Goal: Task Accomplishment & Management: Use online tool/utility

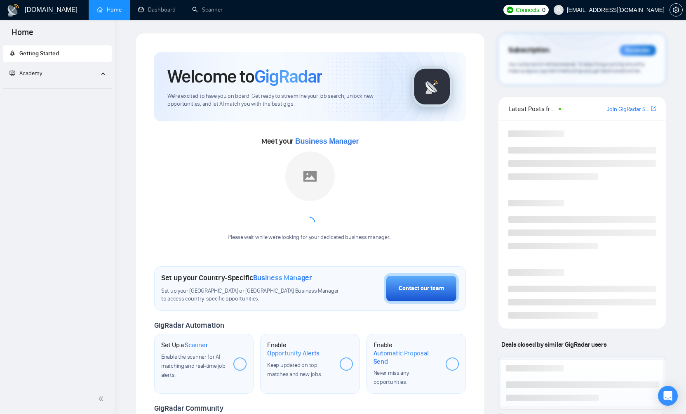
scroll to position [85, 0]
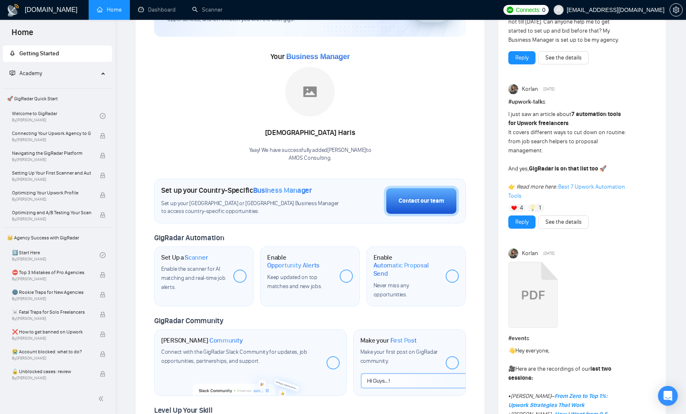
click at [239, 275] on div at bounding box center [239, 275] width 13 height 13
click at [347, 269] on div at bounding box center [346, 275] width 13 height 13
click at [454, 274] on div at bounding box center [452, 275] width 13 height 13
click at [217, 275] on span "Enable the scanner for AI matching and real-time job alerts." at bounding box center [193, 277] width 64 height 25
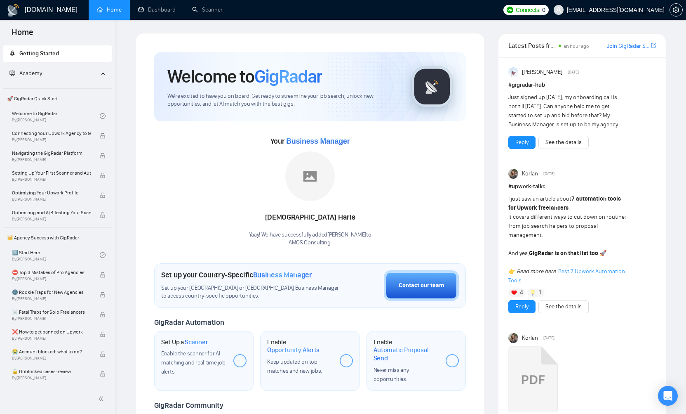
scroll to position [0, 0]
click at [193, 356] on div "Enable the scanner for AI matching and real-time job alerts." at bounding box center [194, 362] width 66 height 27
click at [202, 340] on span "Scanner" at bounding box center [196, 342] width 23 height 8
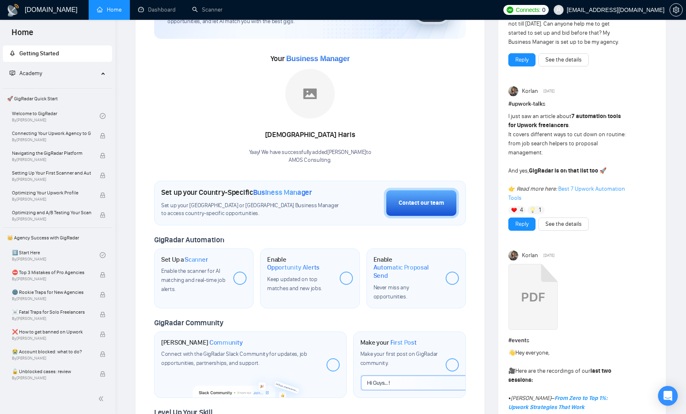
scroll to position [85, 0]
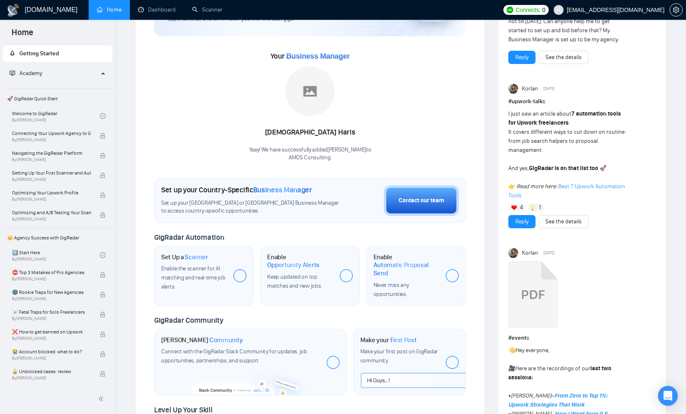
click at [243, 275] on div at bounding box center [239, 275] width 13 height 13
click at [239, 276] on div at bounding box center [239, 275] width 13 height 13
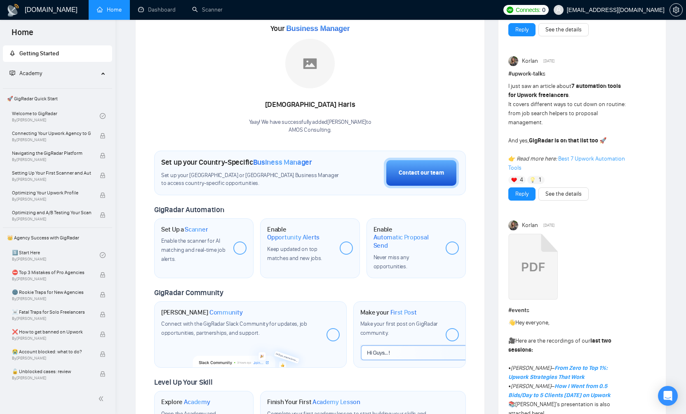
scroll to position [113, 0]
click at [217, 254] on div "Enable the scanner for AI matching and real-time job alerts." at bounding box center [194, 249] width 66 height 27
click at [236, 248] on div at bounding box center [239, 246] width 13 height 13
click at [237, 245] on div at bounding box center [239, 246] width 13 height 13
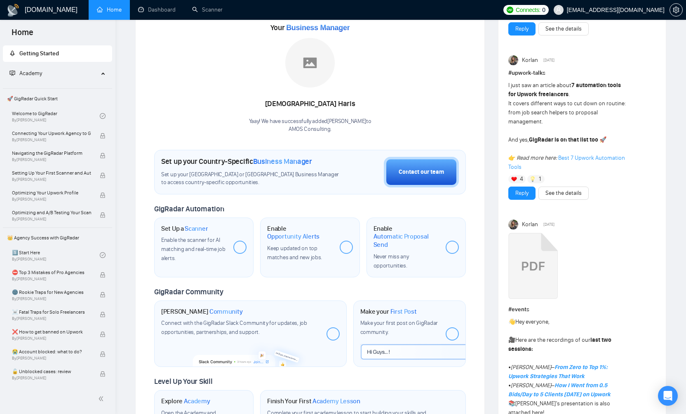
click at [237, 245] on div at bounding box center [239, 246] width 13 height 13
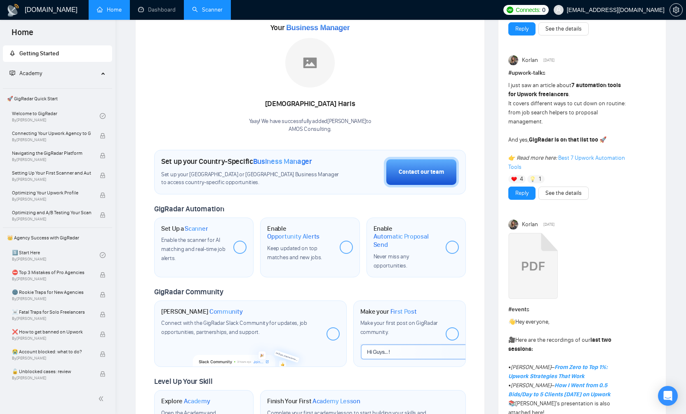
click at [201, 11] on link "Scanner" at bounding box center [207, 9] width 31 height 7
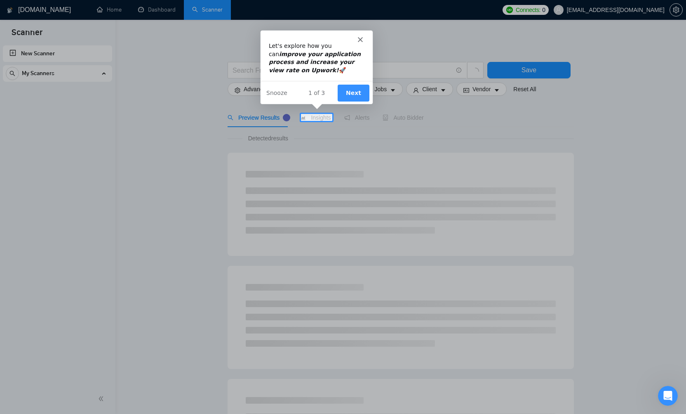
click at [360, 41] on icon "Close" at bounding box center [359, 39] width 5 height 5
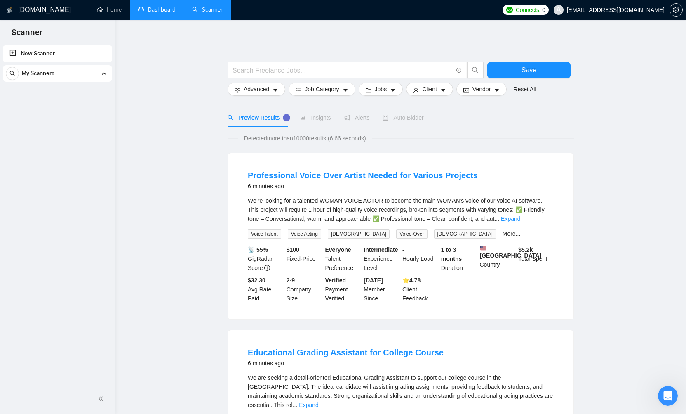
click at [150, 13] on link "Dashboard" at bounding box center [157, 9] width 38 height 7
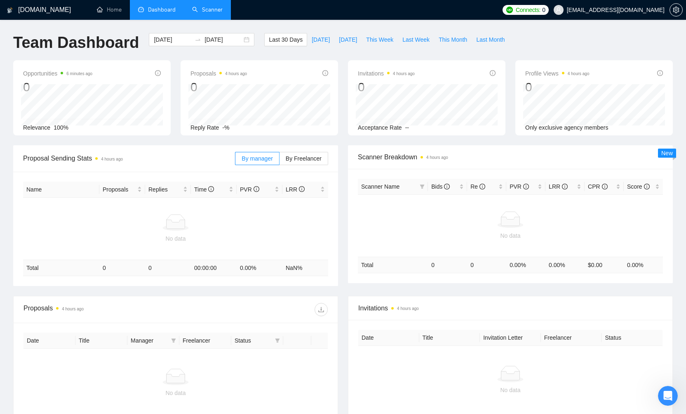
click at [211, 10] on link "Scanner" at bounding box center [207, 9] width 31 height 7
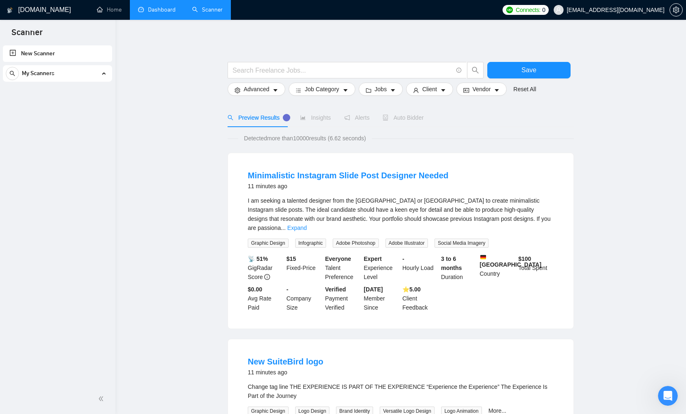
click at [105, 74] on div "My Scanners" at bounding box center [58, 73] width 104 height 17
click at [274, 92] on icon "caret-down" at bounding box center [276, 90] width 6 height 6
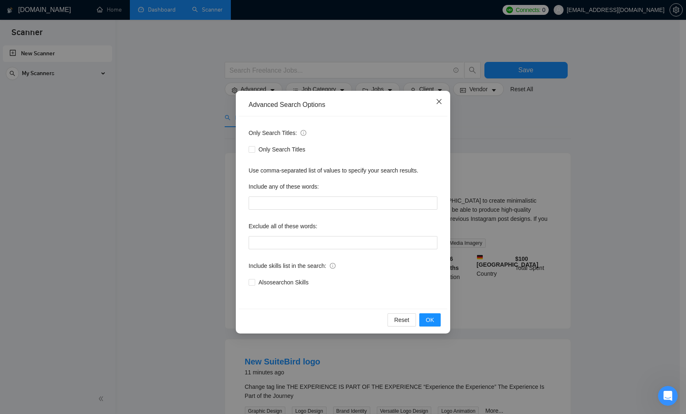
click at [440, 104] on icon "close" at bounding box center [439, 101] width 7 height 7
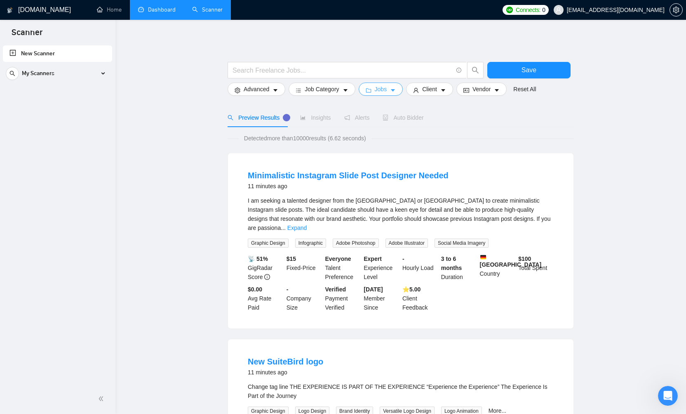
click at [395, 89] on icon "caret-down" at bounding box center [393, 90] width 4 height 2
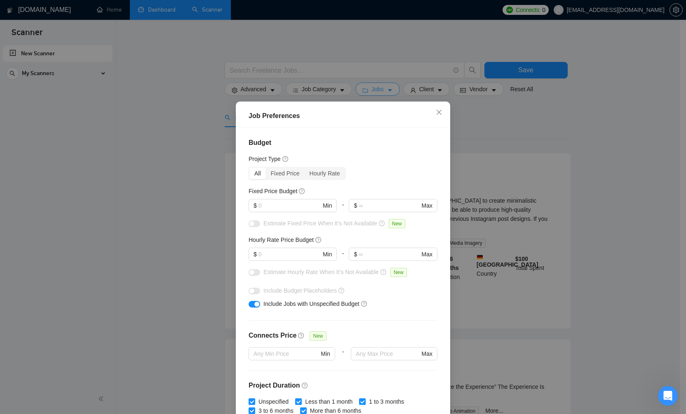
click at [395, 89] on div "Job Preferences Budget Project Type All Fixed Price Hourly Rate Fixed Price Bud…" at bounding box center [343, 207] width 686 height 414
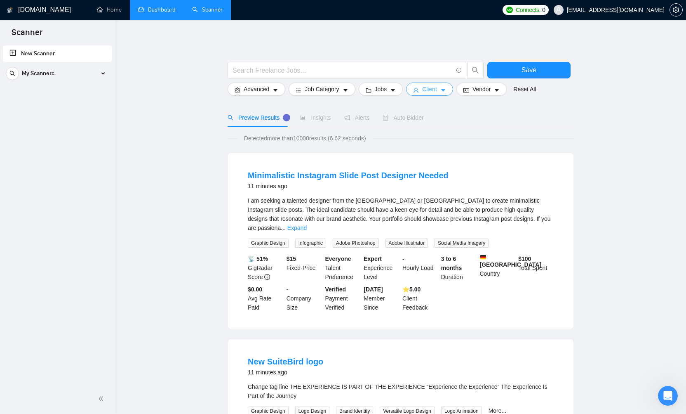
click at [446, 90] on icon "caret-down" at bounding box center [443, 90] width 4 height 2
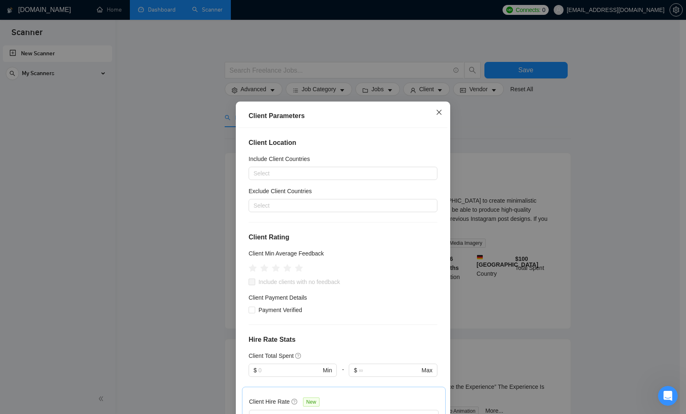
click at [437, 113] on icon "close" at bounding box center [439, 112] width 5 height 5
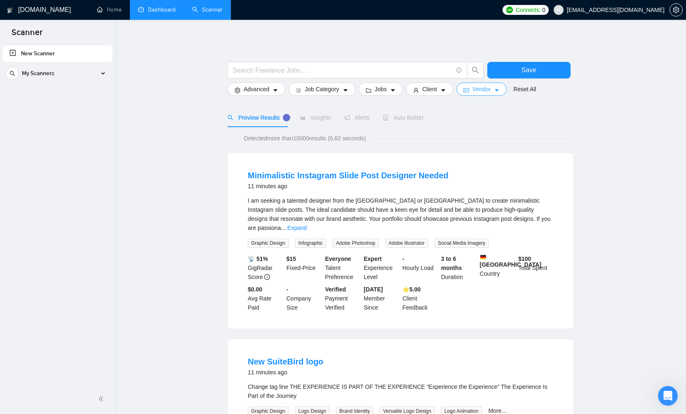
click at [500, 91] on icon "caret-down" at bounding box center [497, 90] width 6 height 6
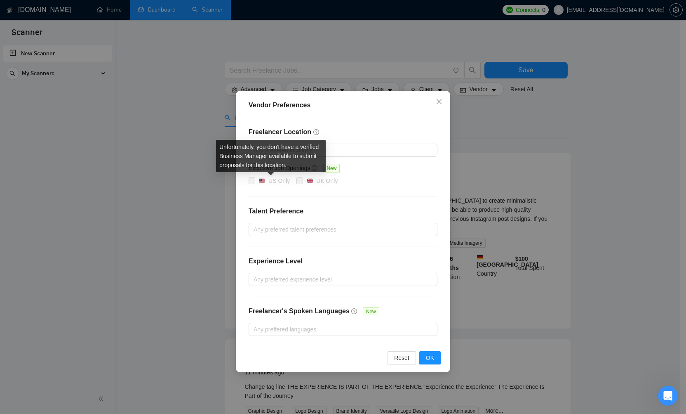
click at [253, 181] on span at bounding box center [252, 180] width 7 height 7
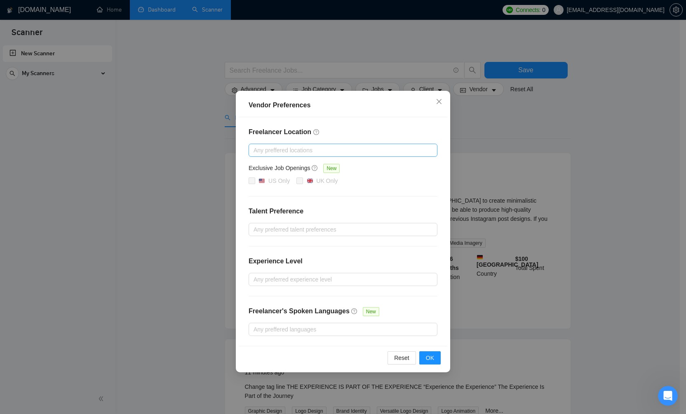
click at [373, 155] on div at bounding box center [339, 150] width 177 height 10
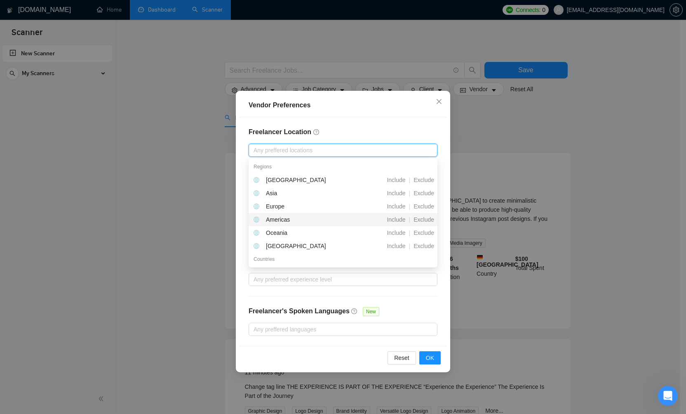
click at [297, 217] on div "Americas" at bounding box center [300, 219] width 92 height 9
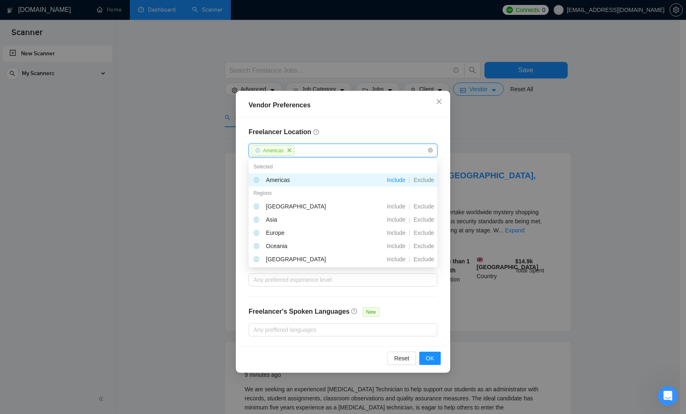
click at [485, 146] on div "Vendor Preferences Freelancer Location Americas Exclusive Job Openings New US O…" at bounding box center [343, 207] width 686 height 414
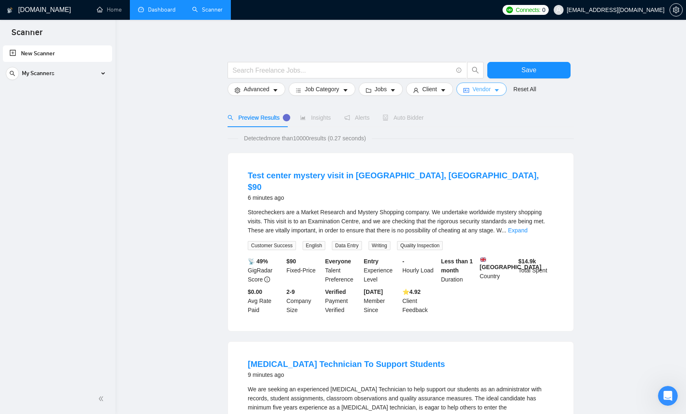
click at [499, 90] on icon "caret-down" at bounding box center [497, 90] width 4 height 2
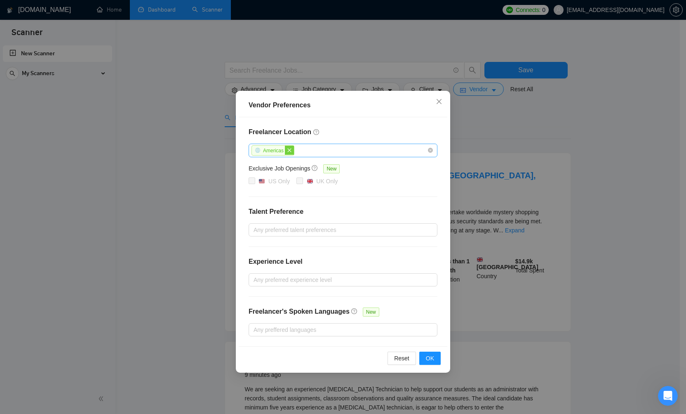
click at [291, 153] on span "close" at bounding box center [289, 150] width 9 height 9
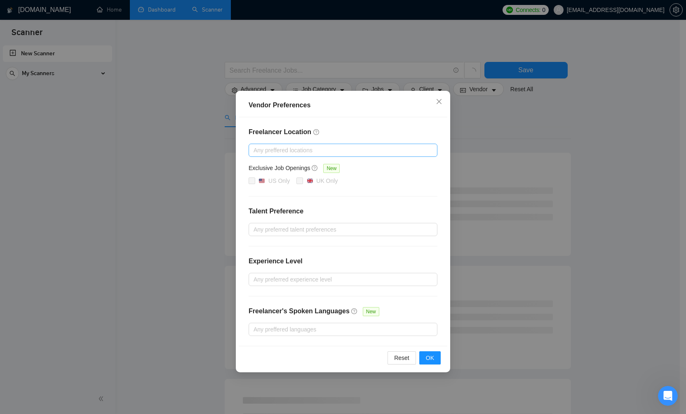
click at [291, 152] on div at bounding box center [339, 150] width 177 height 10
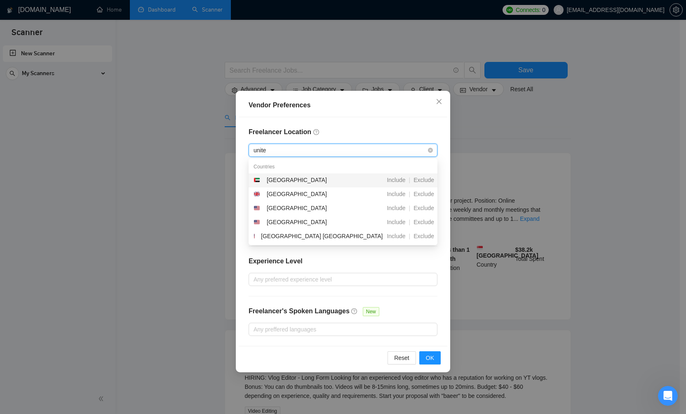
type input "united"
click at [284, 208] on div "United States" at bounding box center [297, 207] width 60 height 9
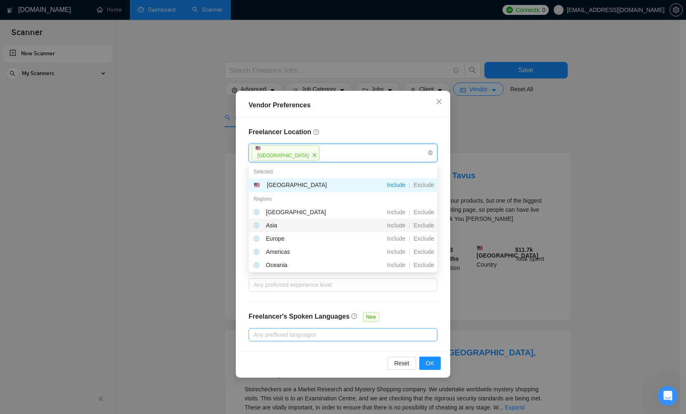
click at [365, 332] on div at bounding box center [339, 335] width 177 height 10
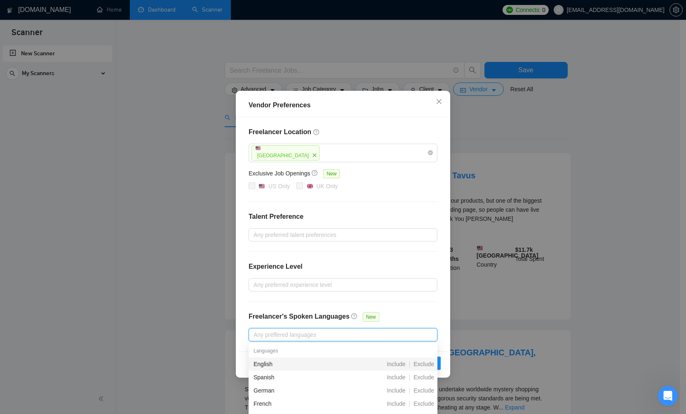
click at [310, 365] on div "English" at bounding box center [300, 363] width 92 height 9
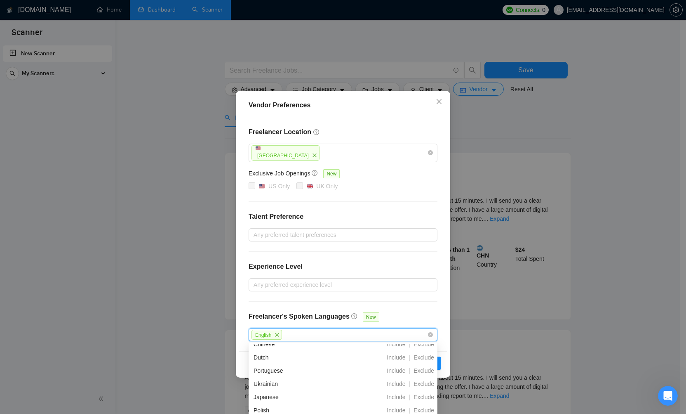
scroll to position [132, 0]
type input "ru"
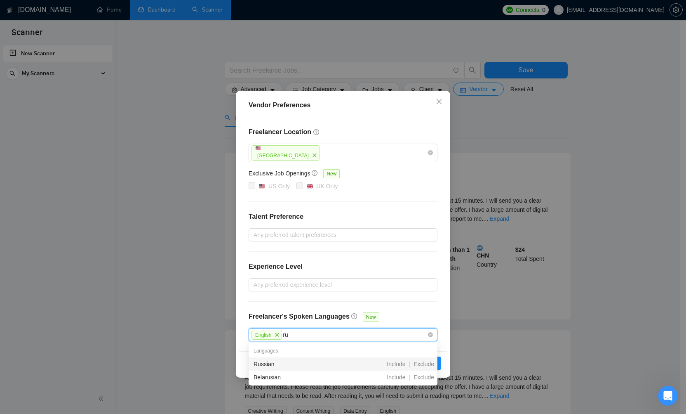
scroll to position [0, 0]
click at [271, 367] on div "Russian" at bounding box center [300, 363] width 92 height 9
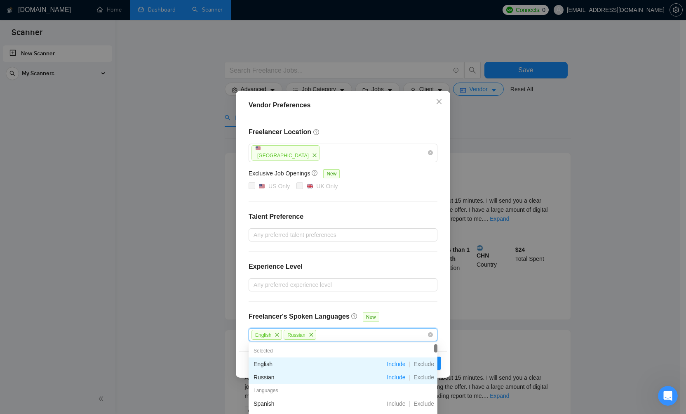
click at [436, 313] on div "Freelancer Location United States Exclusive Job Openings New US Only UK Only Ta…" at bounding box center [343, 234] width 209 height 234
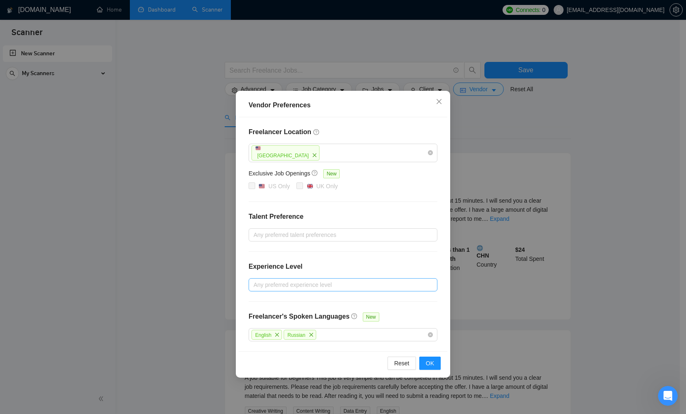
click at [393, 284] on div at bounding box center [339, 285] width 177 height 10
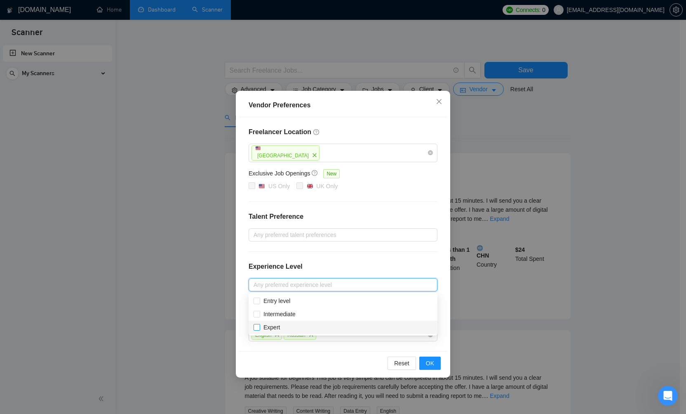
click at [257, 327] on input "Expert" at bounding box center [257, 327] width 6 height 6
checkbox input "true"
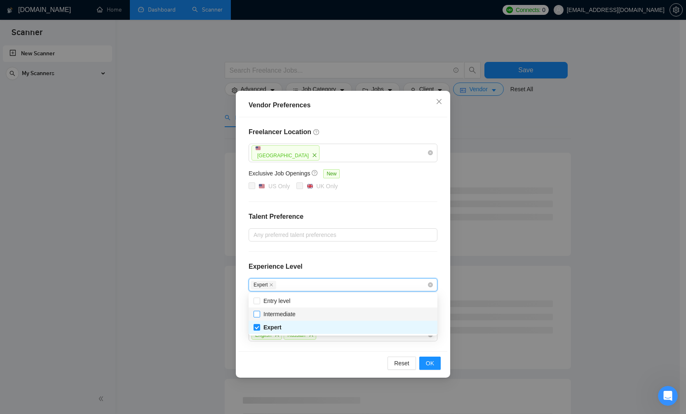
click at [257, 315] on input "Intermediate" at bounding box center [257, 314] width 6 height 6
checkbox input "true"
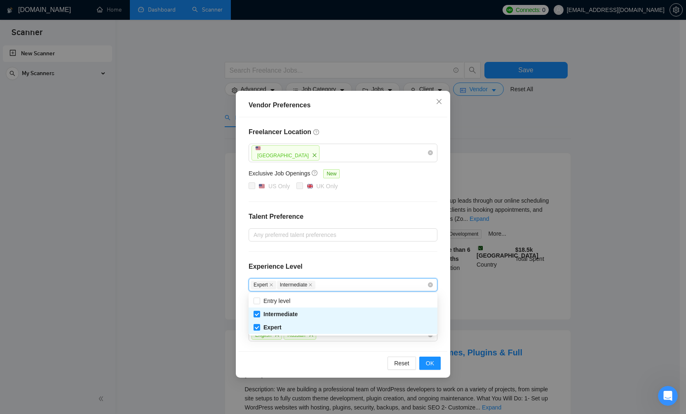
click at [441, 295] on div "Freelancer Location United States Exclusive Job Openings New US Only UK Only Ta…" at bounding box center [343, 234] width 209 height 234
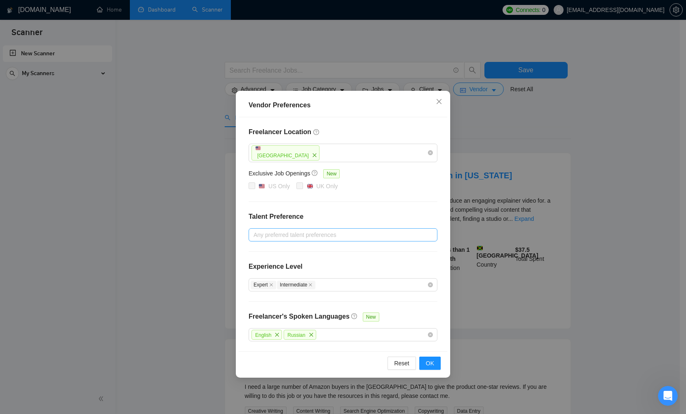
click at [409, 238] on div at bounding box center [339, 235] width 177 height 10
click at [254, 264] on input "Only Freelancers" at bounding box center [257, 264] width 6 height 6
checkbox input "true"
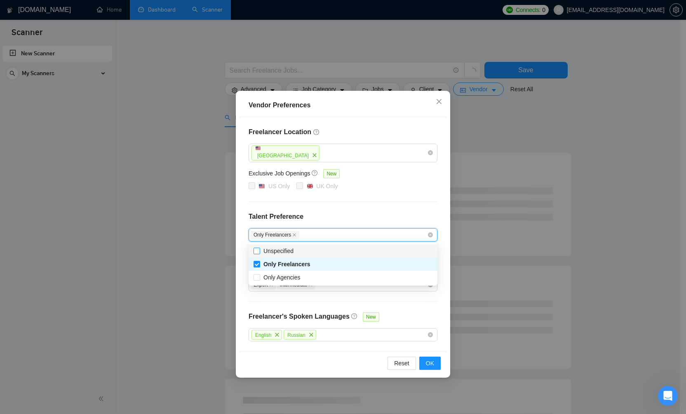
click at [259, 252] on input "Unspecified" at bounding box center [257, 251] width 6 height 6
checkbox input "true"
click at [257, 265] on input "Only Freelancers" at bounding box center [257, 264] width 6 height 6
checkbox input "false"
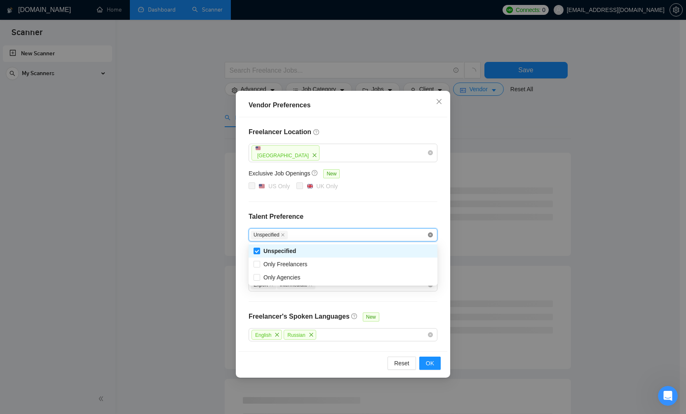
checkbox input "false"
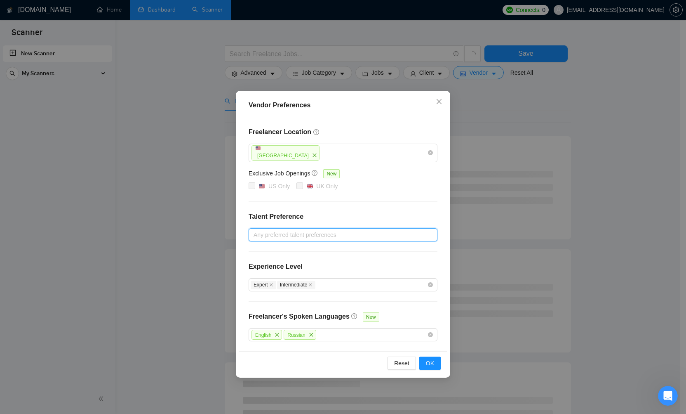
scroll to position [25, 0]
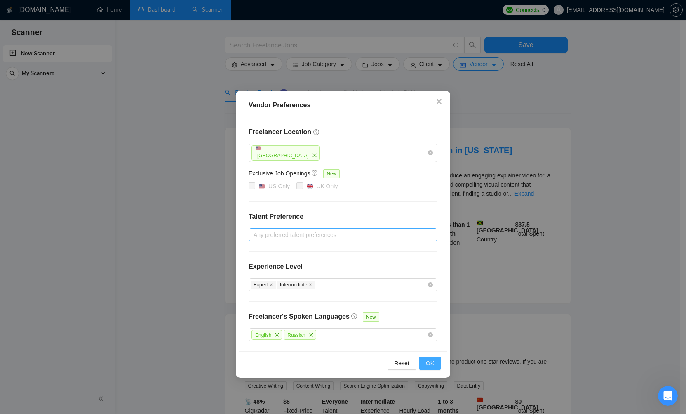
click at [437, 364] on button "OK" at bounding box center [430, 362] width 21 height 13
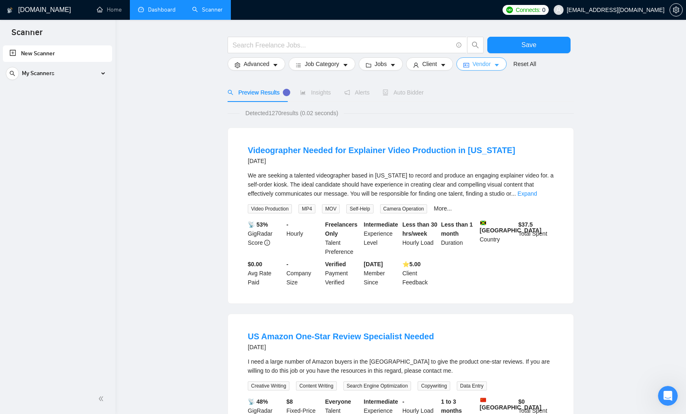
click at [500, 66] on icon "caret-down" at bounding box center [497, 65] width 6 height 6
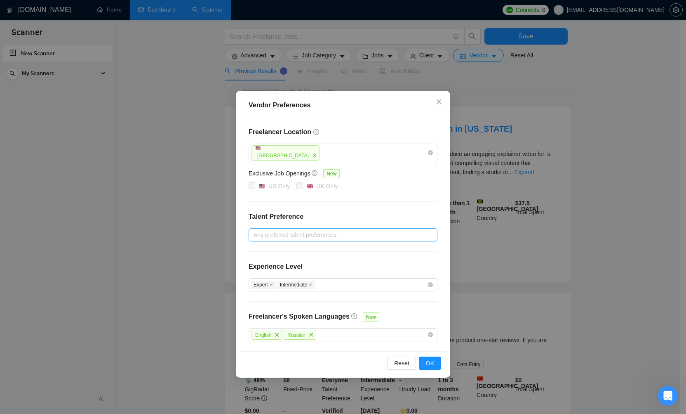
scroll to position [48, 0]
click at [372, 336] on div "English Russian" at bounding box center [339, 335] width 177 height 12
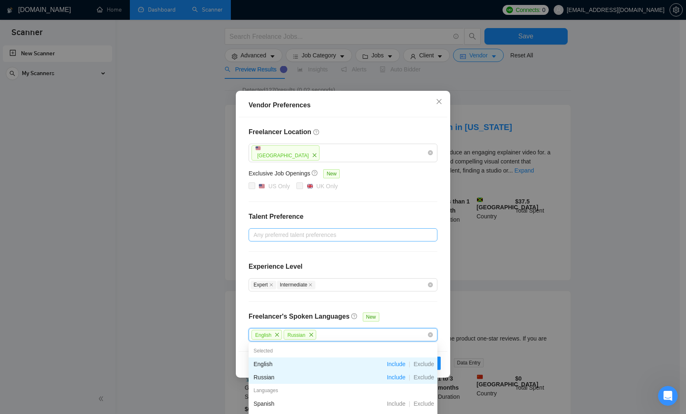
click at [415, 315] on div "Freelancer Location United States Exclusive Job Openings New US Only UK Only Ta…" at bounding box center [343, 234] width 209 height 234
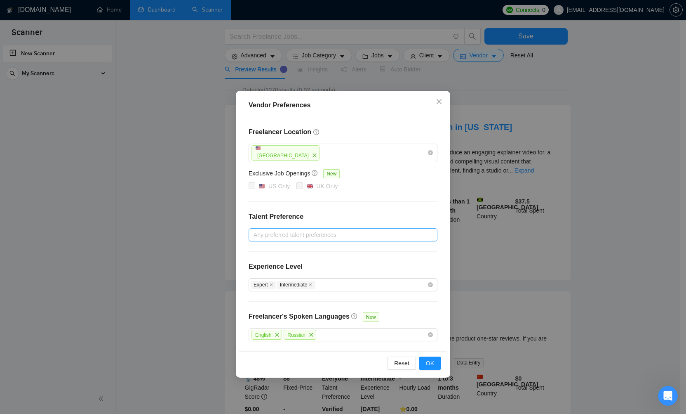
click at [432, 370] on div "Reset OK" at bounding box center [343, 363] width 209 height 24
click at [432, 365] on span "OK" at bounding box center [430, 362] width 8 height 9
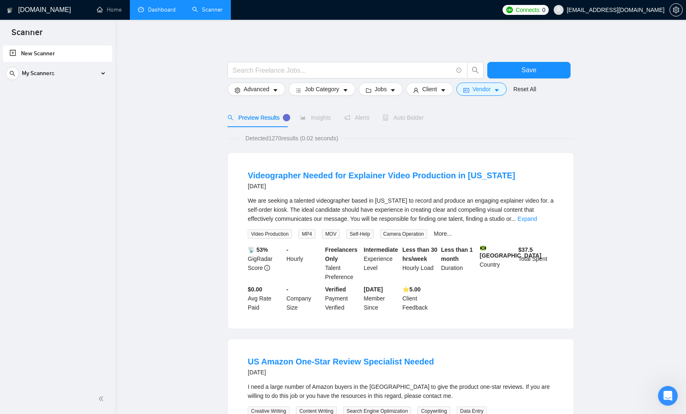
scroll to position [0, 0]
click at [446, 90] on icon "caret-down" at bounding box center [443, 90] width 4 height 2
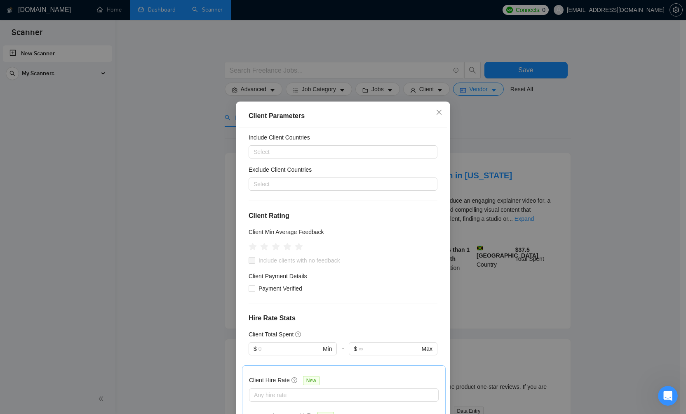
scroll to position [23, 0]
click at [285, 245] on icon "star" at bounding box center [287, 245] width 9 height 8
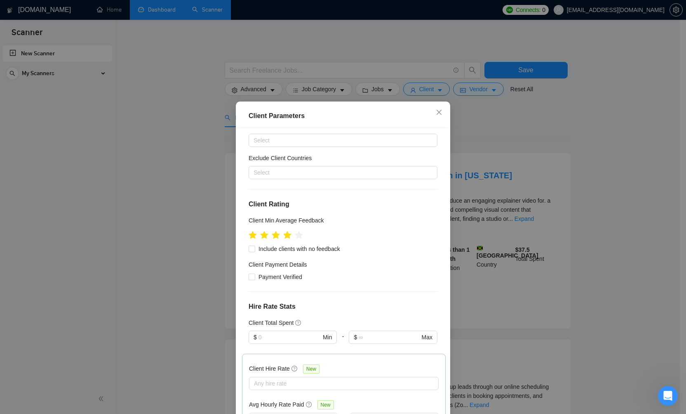
scroll to position [36, 0]
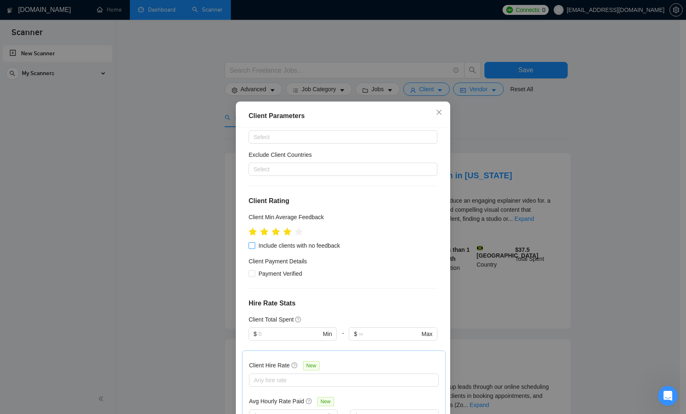
click at [250, 246] on input "Include clients with no feedback" at bounding box center [252, 245] width 6 height 6
checkbox input "true"
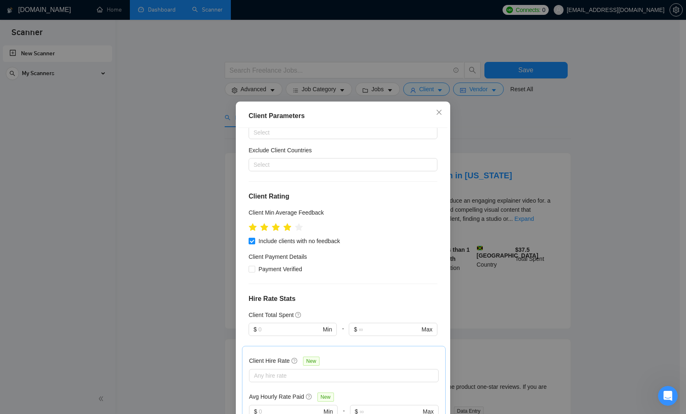
scroll to position [46, 0]
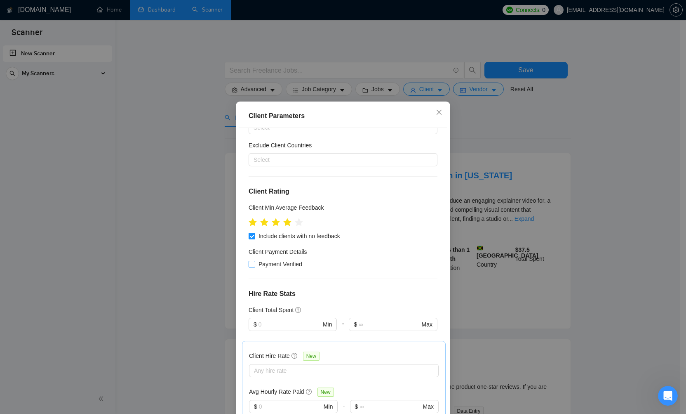
click at [250, 265] on input "Payment Verified" at bounding box center [252, 264] width 6 height 6
checkbox input "true"
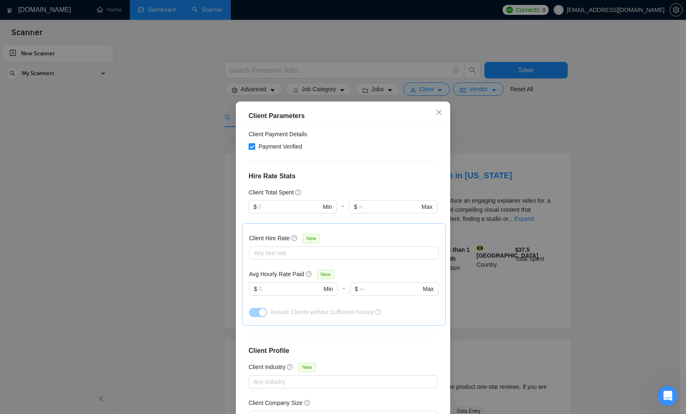
scroll to position [169, 0]
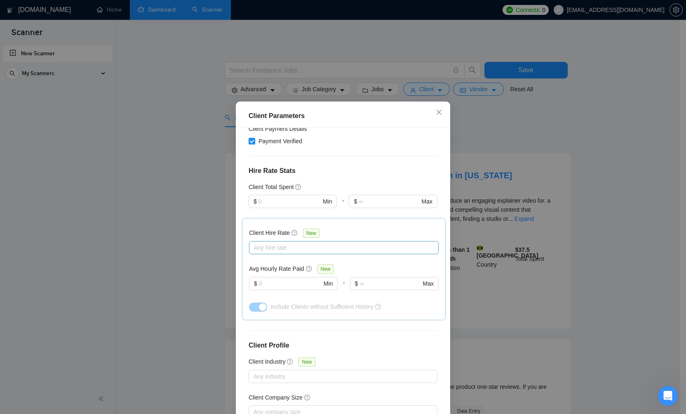
click at [330, 243] on div at bounding box center [339, 248] width 177 height 10
click at [256, 277] on input "Mid Rates" at bounding box center [254, 276] width 6 height 6
checkbox input "true"
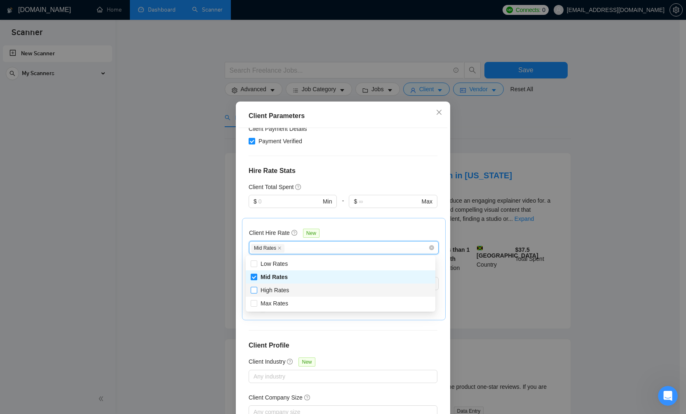
click at [256, 289] on input "High Rates" at bounding box center [254, 290] width 6 height 6
checkbox input "true"
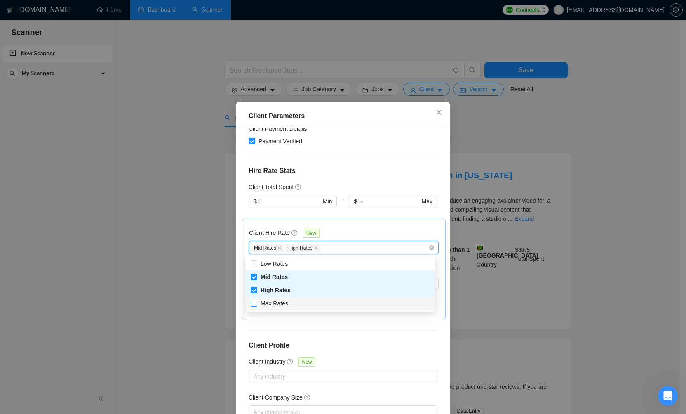
click at [256, 304] on input "Max Rates" at bounding box center [254, 303] width 6 height 6
checkbox input "true"
click at [371, 225] on div "Client Hire Rate New Mid Rates High Rates Max Rates Avg Hourly Rate Paid New $ …" at bounding box center [344, 269] width 190 height 88
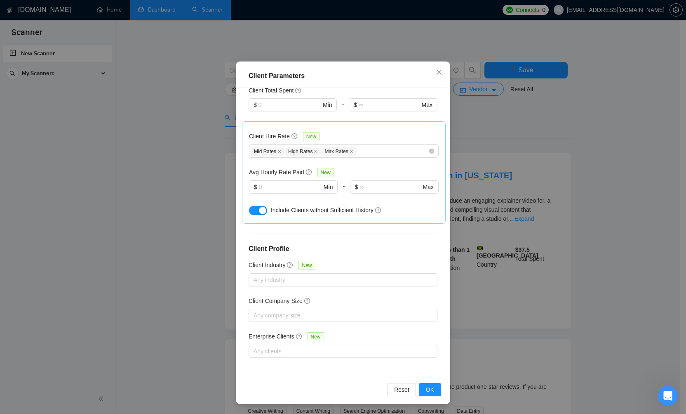
scroll to position [40, 0]
click at [428, 389] on span "OK" at bounding box center [430, 389] width 8 height 9
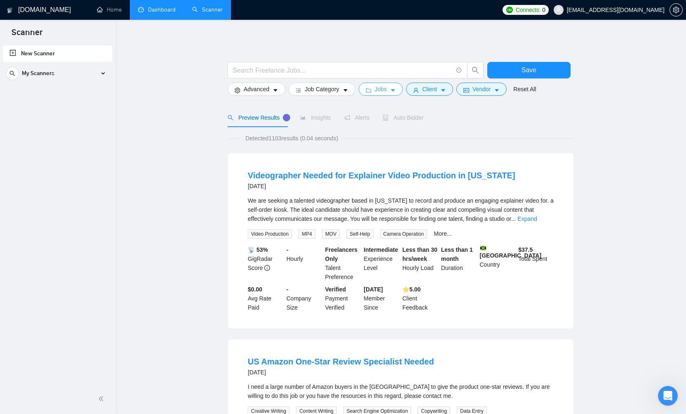
click at [393, 92] on icon "caret-down" at bounding box center [393, 90] width 6 height 6
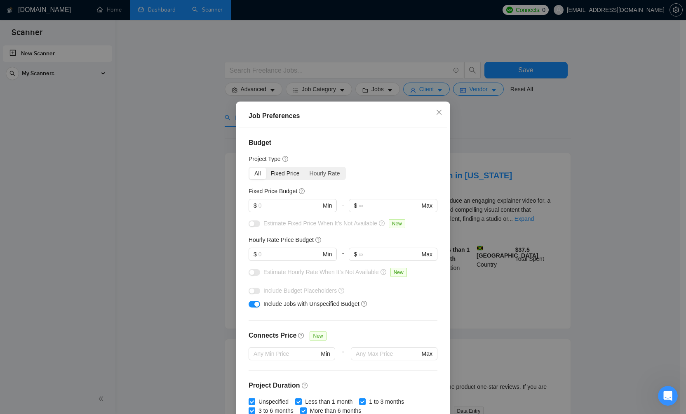
click at [273, 175] on div "Fixed Price" at bounding box center [285, 173] width 39 height 12
click at [266, 167] on input "Fixed Price" at bounding box center [266, 167] width 0 height 0
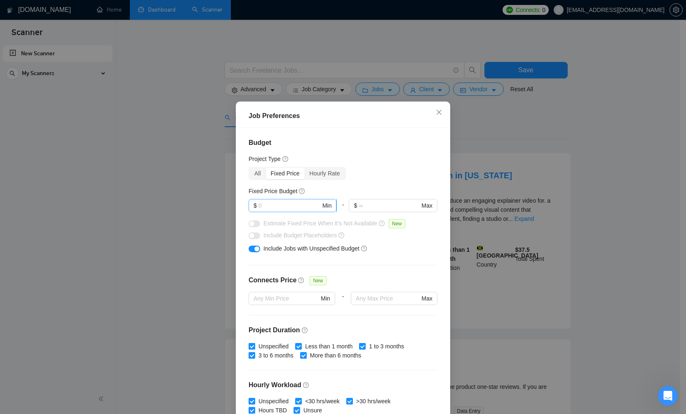
click at [277, 202] on input "text" at bounding box center [290, 205] width 62 height 9
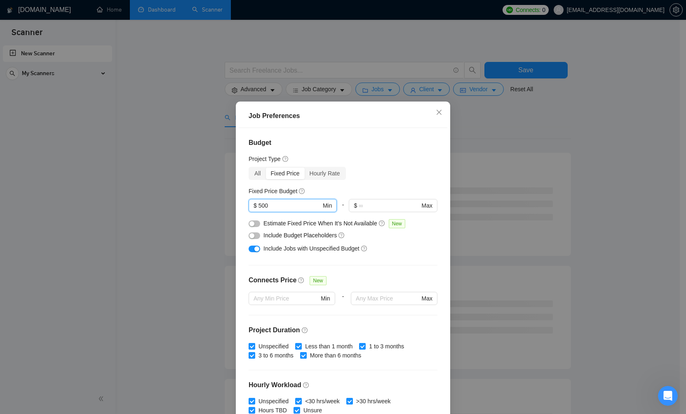
type input "500"
click at [365, 176] on div "All Fixed Price Hourly Rate" at bounding box center [343, 173] width 189 height 13
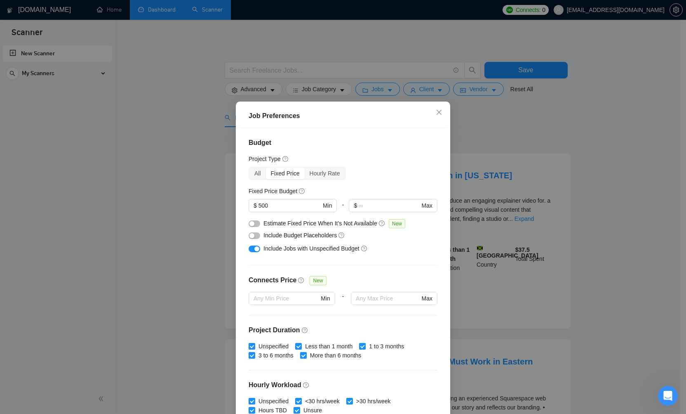
click at [256, 225] on button "button" at bounding box center [255, 223] width 12 height 7
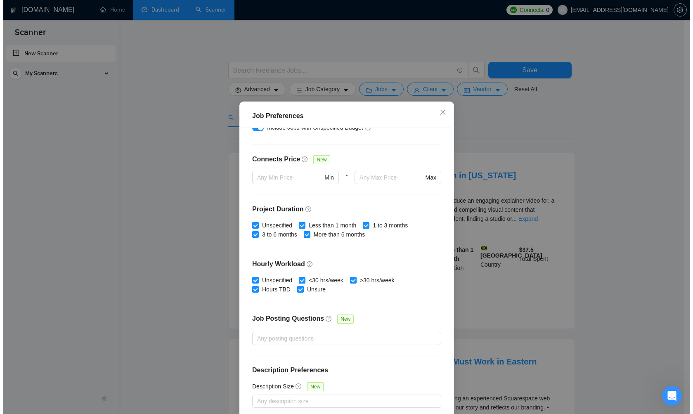
scroll to position [120, 0]
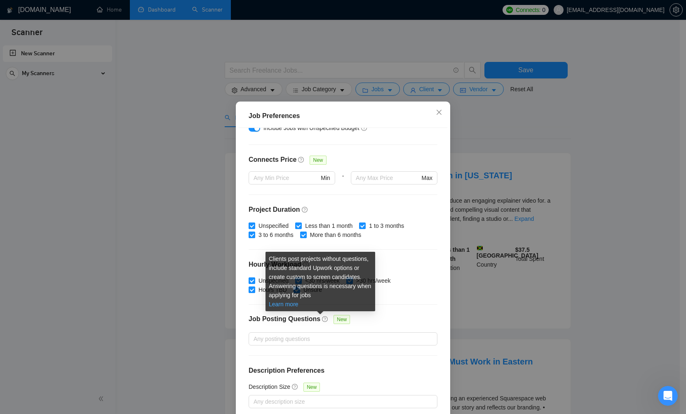
click at [284, 305] on link "Learn more" at bounding box center [284, 304] width 30 height 7
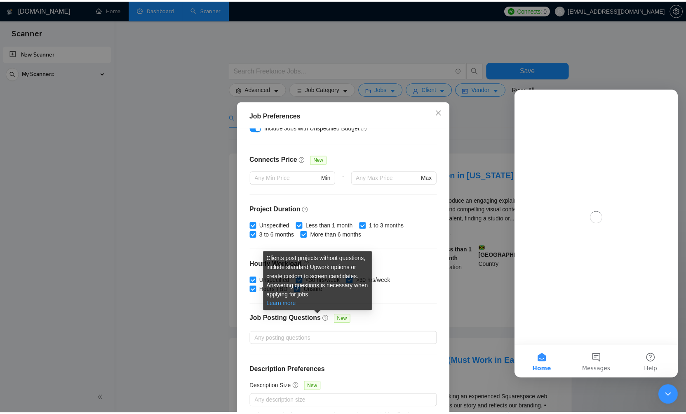
scroll to position [0, 0]
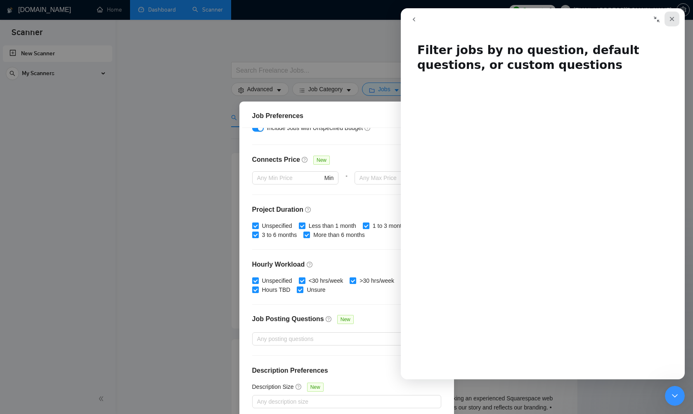
click at [672, 21] on icon "Close" at bounding box center [671, 19] width 7 height 7
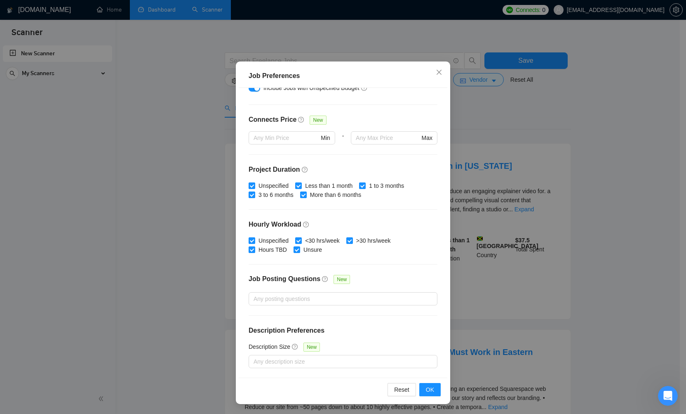
scroll to position [10, 0]
click at [427, 388] on span "OK" at bounding box center [430, 389] width 8 height 9
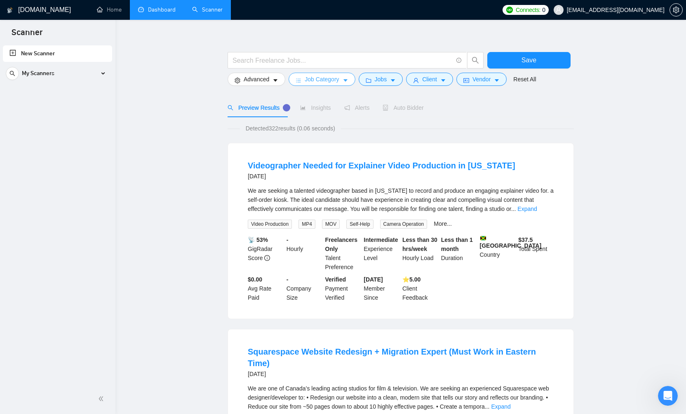
click at [348, 79] on icon "caret-down" at bounding box center [346, 81] width 6 height 6
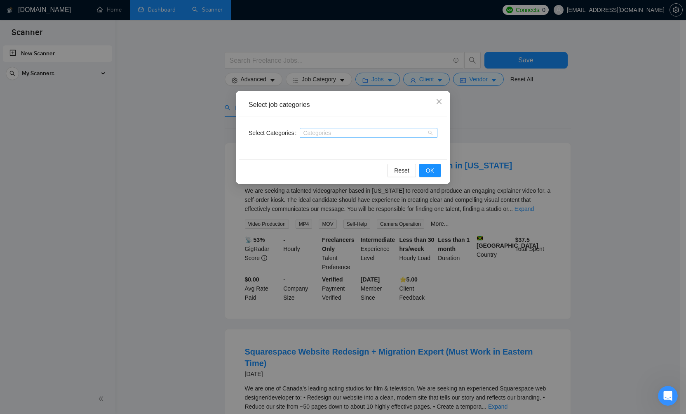
click at [433, 133] on div "Categories" at bounding box center [369, 133] width 138 height 10
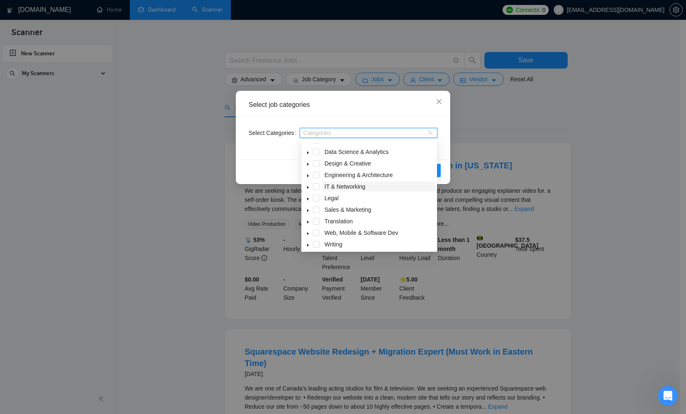
scroll to position [31, 0]
click at [309, 211] on icon "caret-down" at bounding box center [308, 210] width 4 height 4
click at [329, 221] on span at bounding box center [326, 221] width 7 height 7
click at [329, 231] on span at bounding box center [326, 232] width 7 height 7
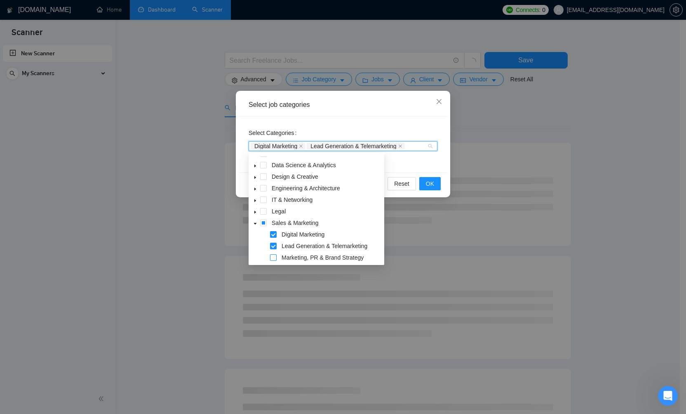
click at [275, 258] on span at bounding box center [273, 257] width 7 height 7
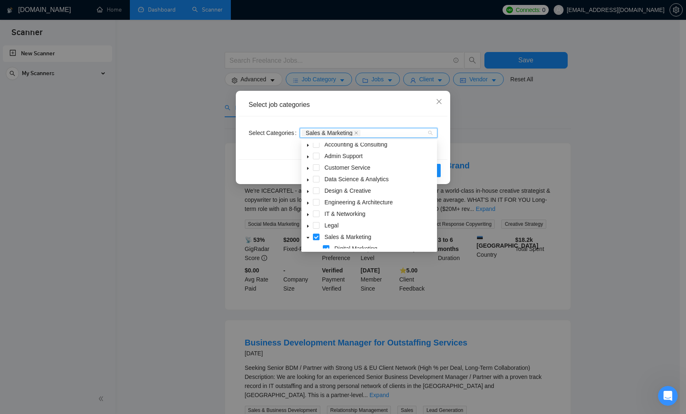
scroll to position [0, 0]
click at [308, 173] on icon "caret-down" at bounding box center [308, 172] width 4 height 4
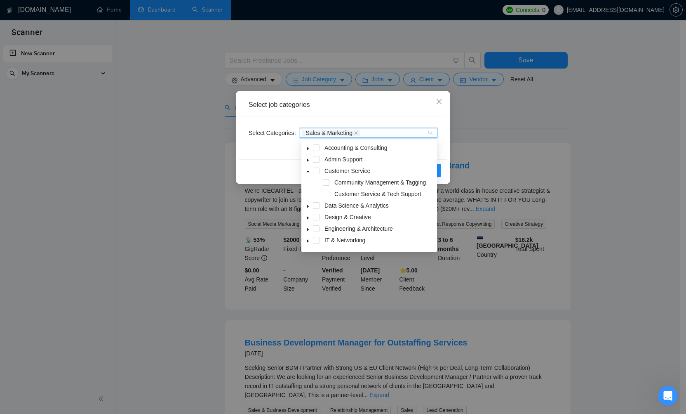
click at [308, 173] on icon "caret-down" at bounding box center [308, 172] width 4 height 4
click at [309, 149] on icon "caret-down" at bounding box center [308, 148] width 2 height 3
click at [309, 149] on icon "caret-down" at bounding box center [308, 148] width 4 height 4
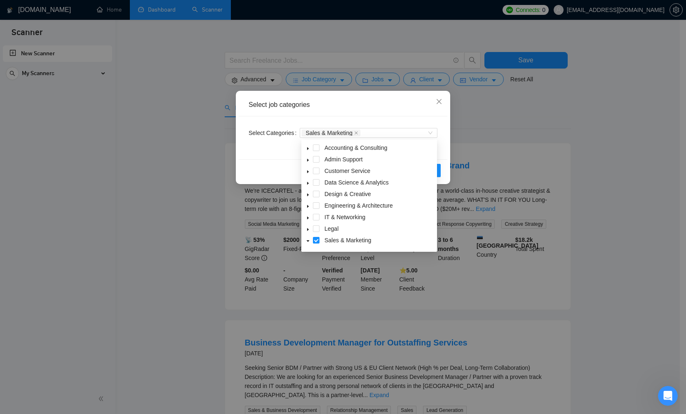
click at [443, 127] on div "Select Categories Sales & Marketing" at bounding box center [343, 137] width 209 height 43
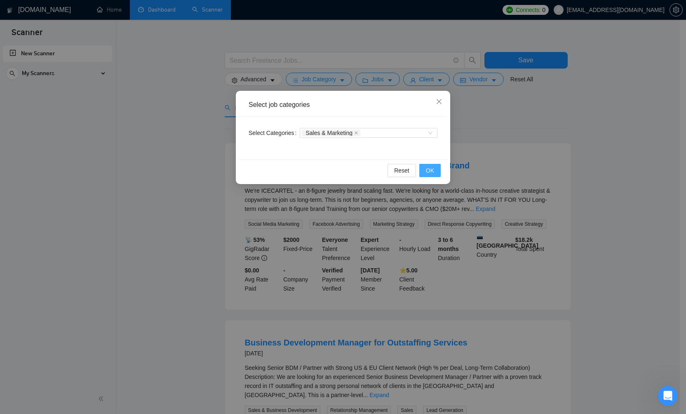
click at [433, 169] on span "OK" at bounding box center [430, 170] width 8 height 9
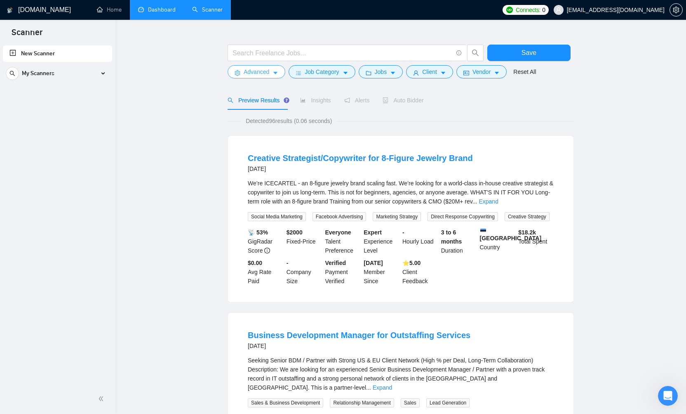
scroll to position [19, 0]
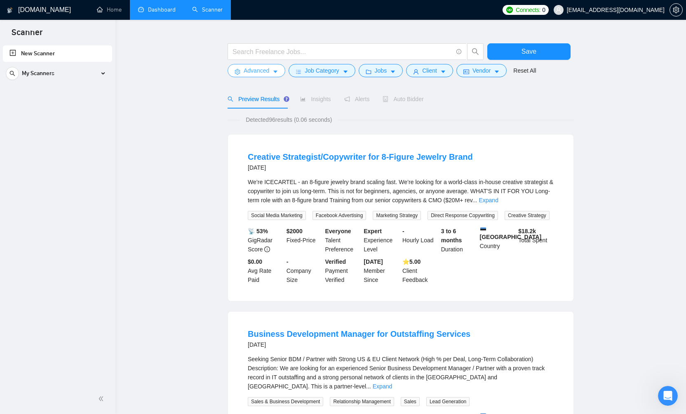
click at [278, 73] on icon "caret-down" at bounding box center [276, 72] width 6 height 6
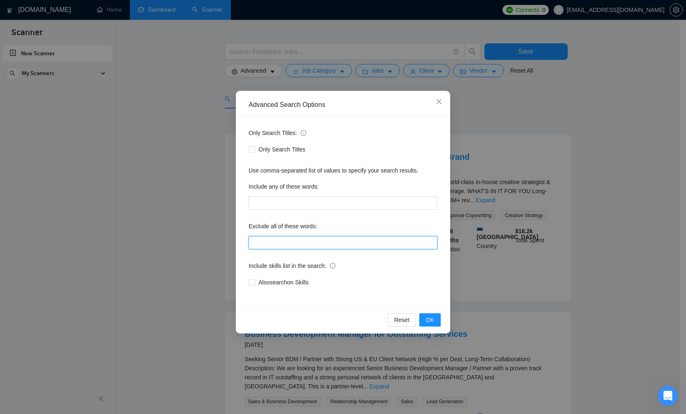
click at [294, 241] on input "text" at bounding box center [343, 242] width 189 height 13
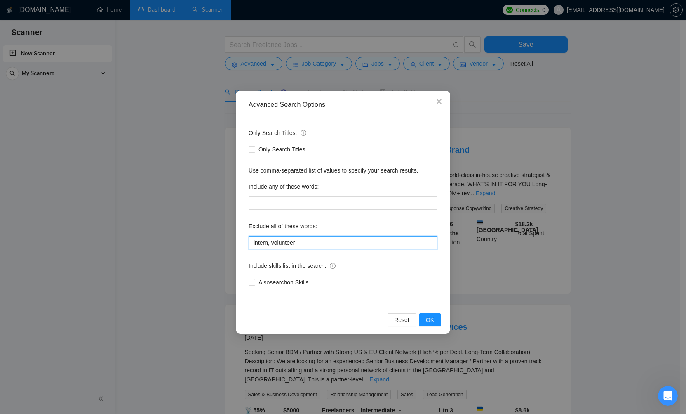
scroll to position [28, 0]
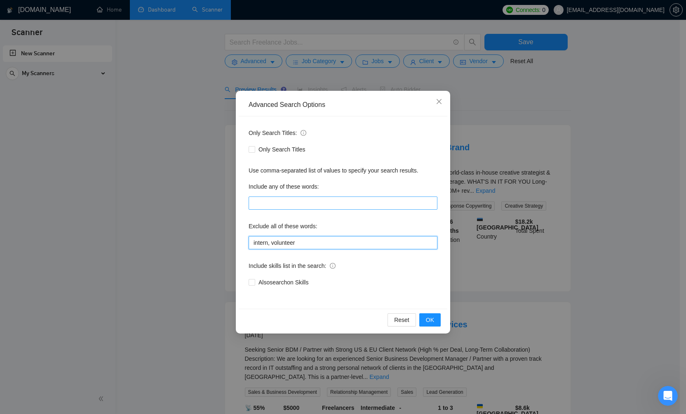
type input "intern, volunteer"
click at [286, 198] on input "text" at bounding box center [343, 202] width 189 height 13
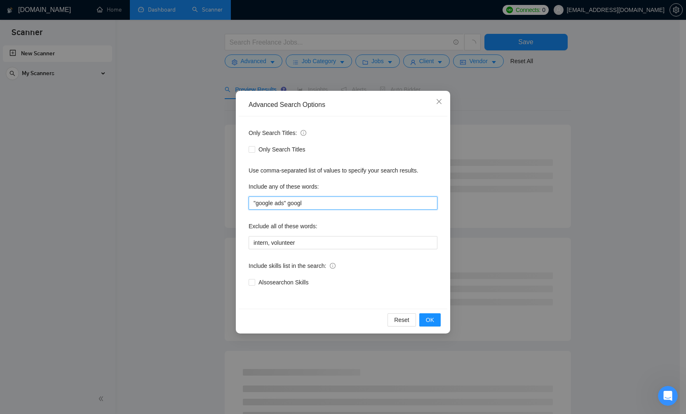
scroll to position [0, 0]
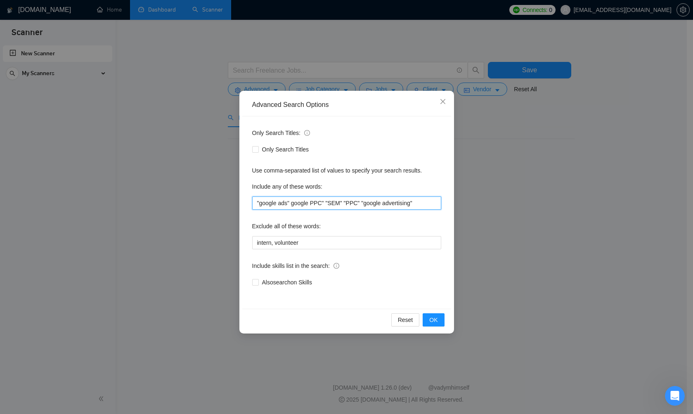
click at [288, 203] on input ""google ads" google PPC" "SEM" "PPC" "google advertising"" at bounding box center [346, 202] width 189 height 13
click at [291, 202] on input ""google ads" google PPC" "SEM" "PPC" "google advertising"" at bounding box center [346, 202] width 189 height 13
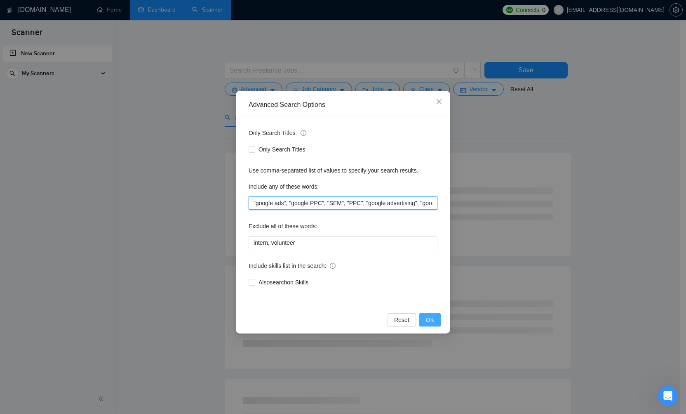
type input ""google ads", "google PPC", "SEM", "PPC", "google advertising", "google ads man…"
click at [432, 321] on span "OK" at bounding box center [430, 319] width 8 height 9
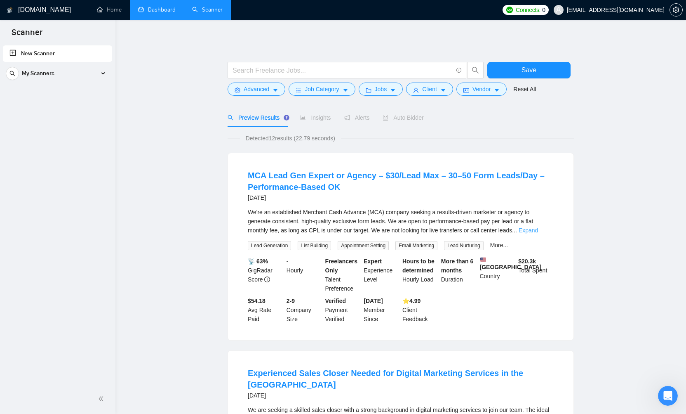
click at [538, 230] on link "Expand" at bounding box center [528, 230] width 19 height 7
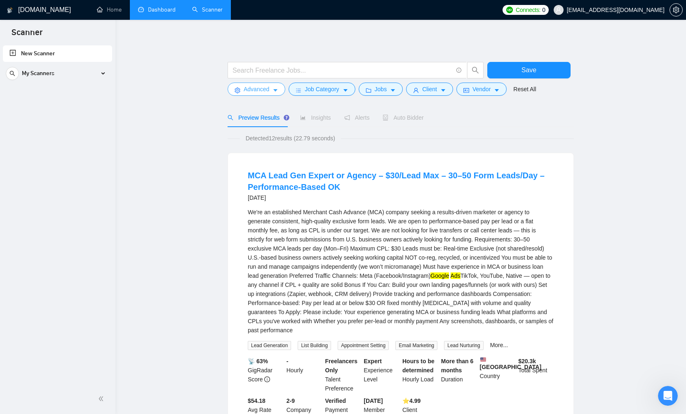
click at [275, 88] on icon "caret-down" at bounding box center [276, 90] width 6 height 6
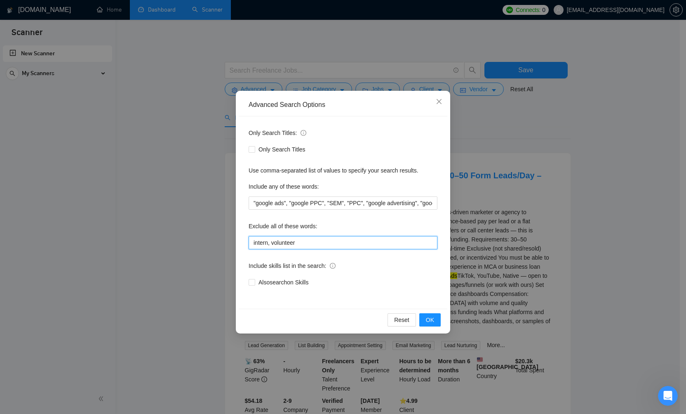
click at [306, 246] on input "intern, volunteer" at bounding box center [343, 242] width 189 height 13
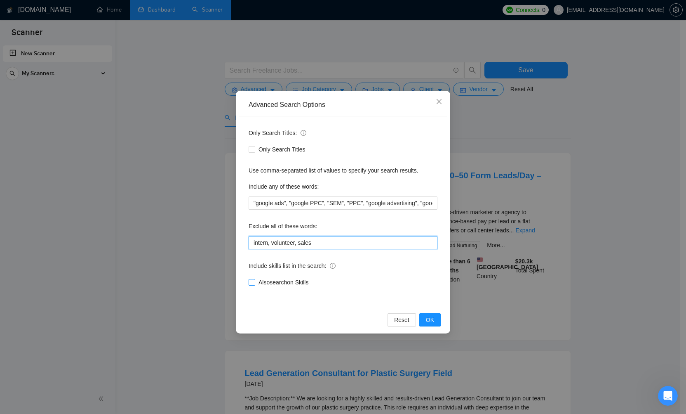
type input "intern, volunteer, sales"
click at [252, 283] on input "Also search on Skills" at bounding box center [252, 282] width 6 height 6
checkbox input "true"
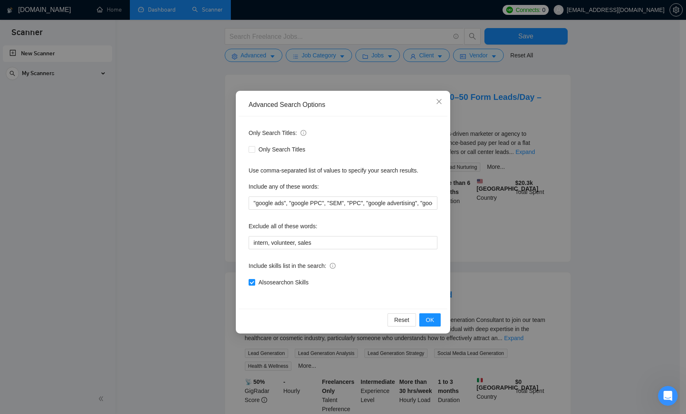
scroll to position [85, 0]
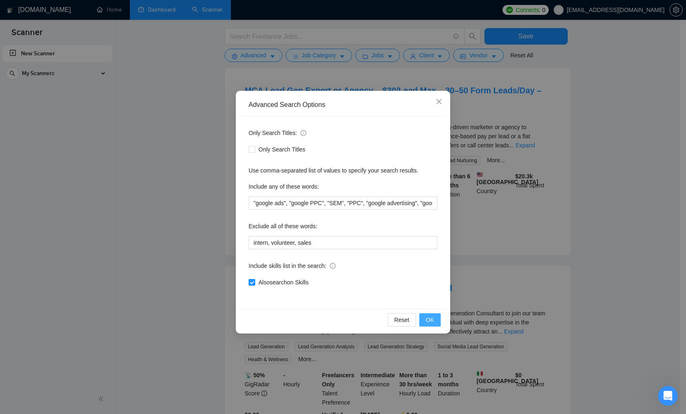
click at [433, 316] on span "OK" at bounding box center [430, 319] width 8 height 9
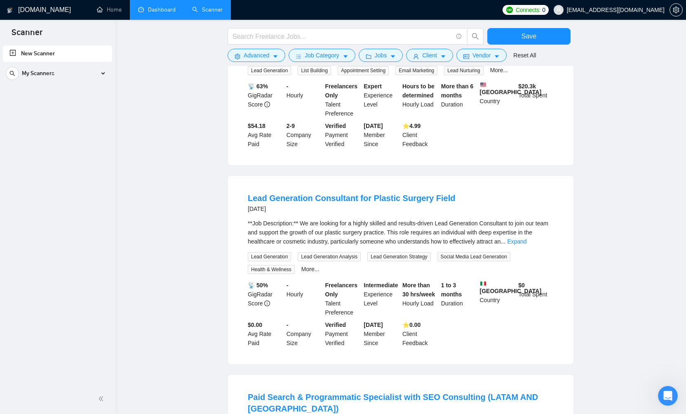
scroll to position [73, 0]
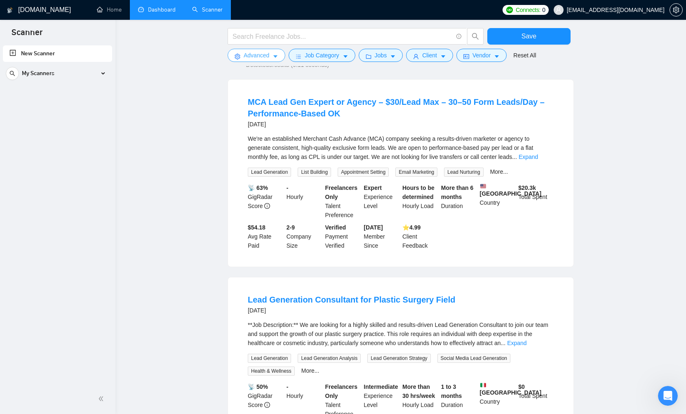
click at [280, 56] on button "Advanced" at bounding box center [257, 55] width 58 height 13
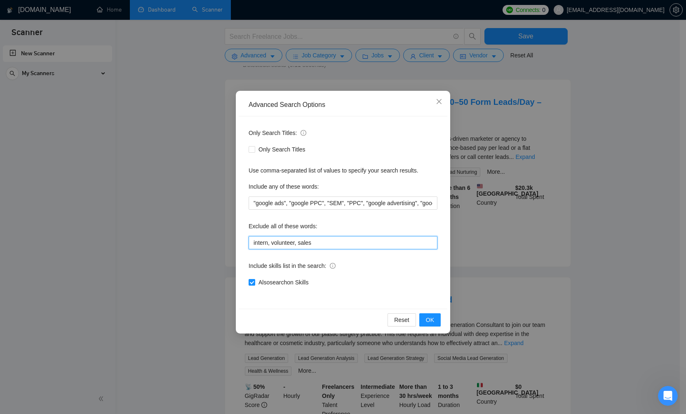
click at [328, 245] on input "intern, volunteer, sales" at bounding box center [343, 242] width 189 height 13
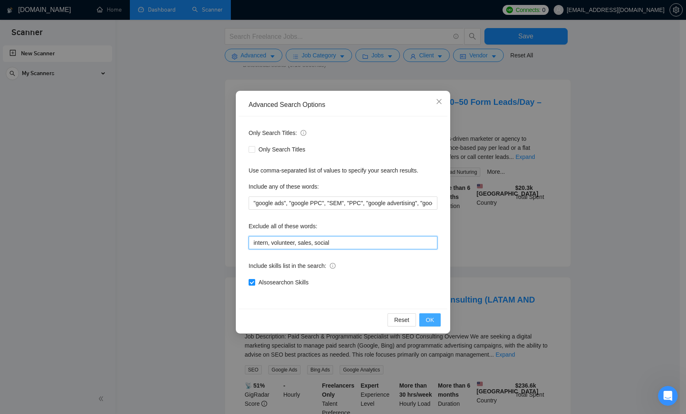
type input "intern, volunteer, sales, social"
click at [428, 320] on span "OK" at bounding box center [430, 319] width 8 height 9
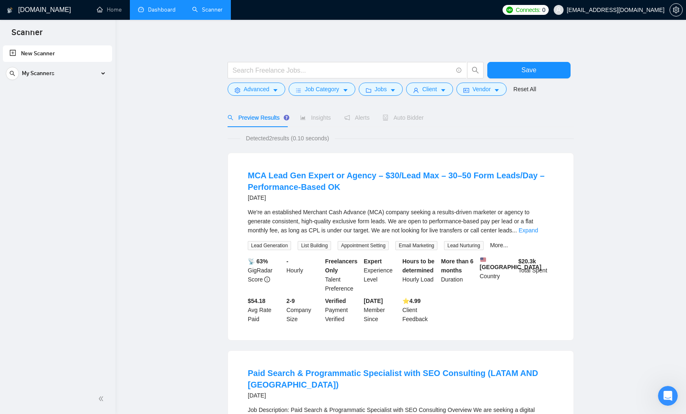
scroll to position [0, 0]
click at [299, 72] on input "text" at bounding box center [343, 70] width 220 height 10
click at [233, 70] on input ""google ads"" at bounding box center [343, 70] width 220 height 10
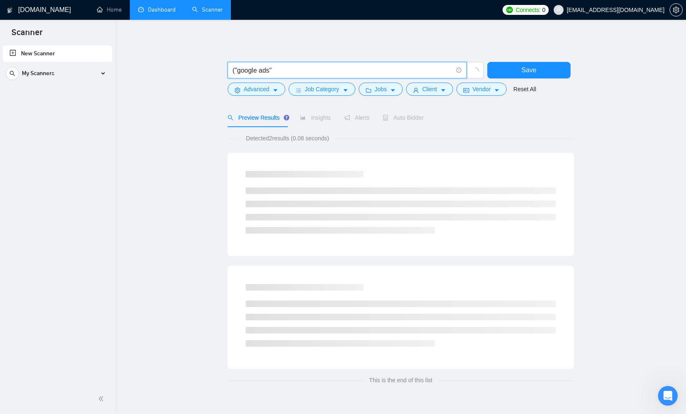
click at [290, 71] on input "("google ads"" at bounding box center [343, 70] width 220 height 10
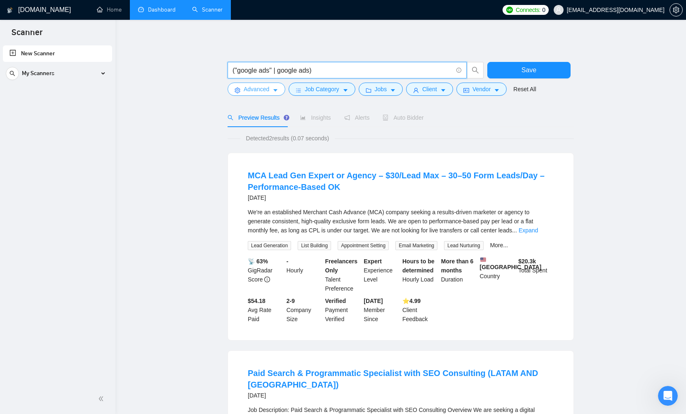
type input "("google ads" | google ads)"
click at [274, 92] on icon "caret-down" at bounding box center [276, 90] width 6 height 6
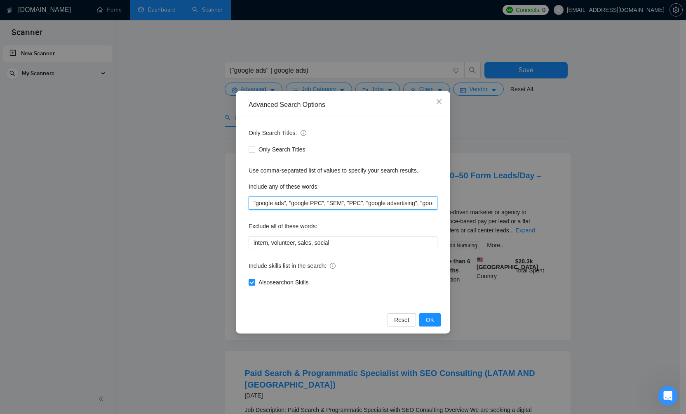
click at [317, 203] on input ""google ads", "google PPC", "SEM", "PPC", "google advertising", "google ads man…" at bounding box center [343, 202] width 189 height 13
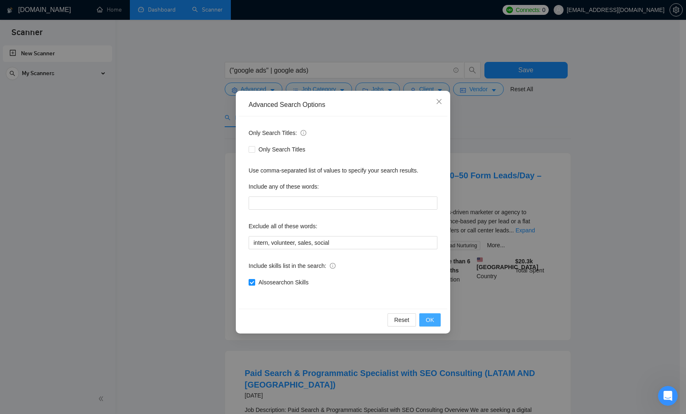
click at [426, 318] on button "OK" at bounding box center [430, 319] width 21 height 13
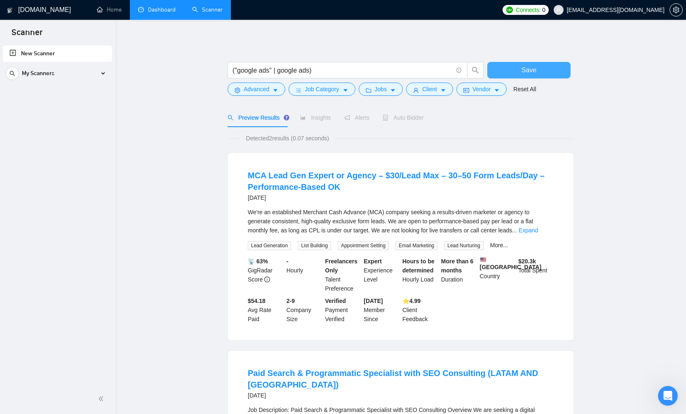
click at [528, 73] on span "Save" at bounding box center [529, 70] width 15 height 10
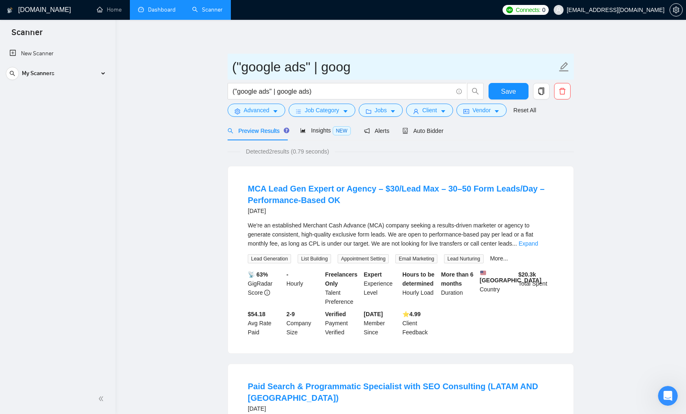
click at [563, 66] on icon "edit" at bounding box center [564, 66] width 9 height 9
type input "("
type input "Google Ads"
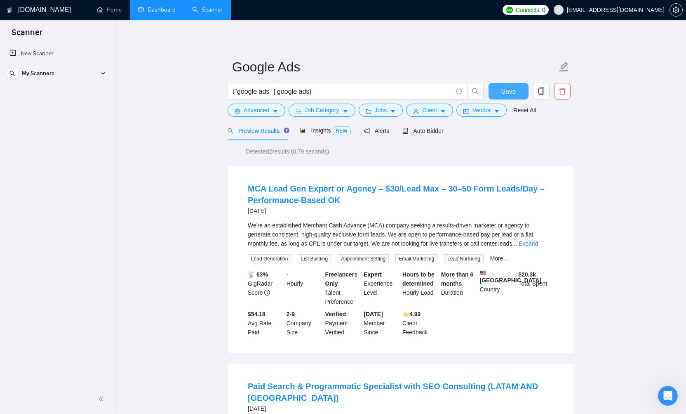
click at [520, 90] on button "Save" at bounding box center [509, 91] width 40 height 17
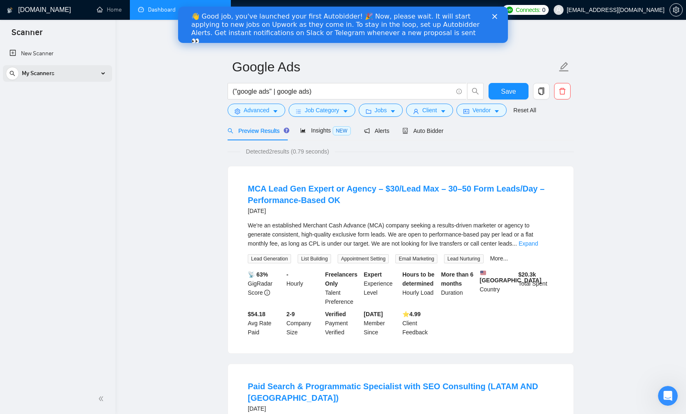
click at [102, 75] on div "My Scanners" at bounding box center [58, 73] width 104 height 17
click at [476, 88] on icon "search" at bounding box center [475, 91] width 7 height 7
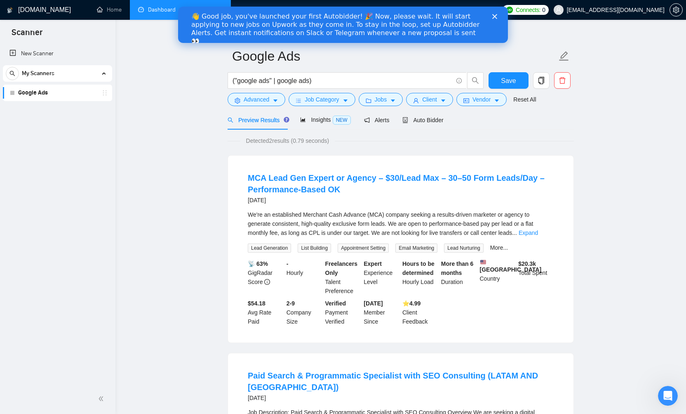
scroll to position [12, 0]
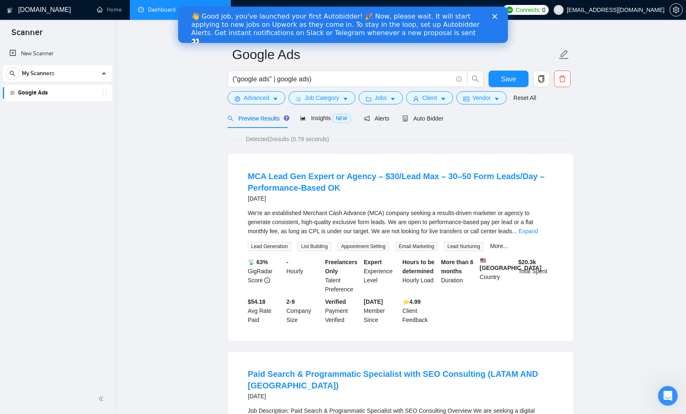
click at [498, 17] on div "Close" at bounding box center [497, 16] width 8 height 5
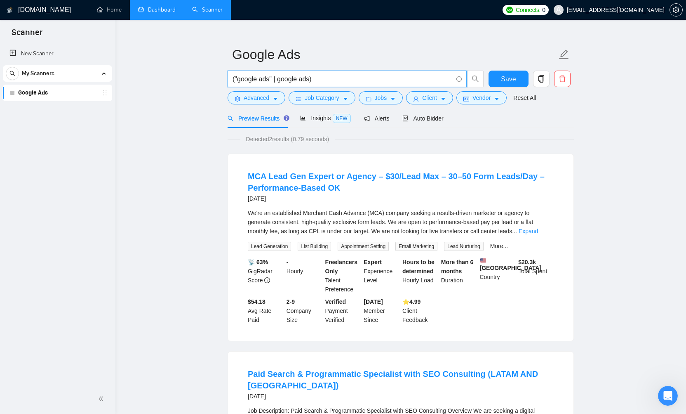
click at [341, 79] on input "("google ads" | google ads)" at bounding box center [343, 79] width 220 height 10
click at [279, 79] on input "("google ads" | google ads" at bounding box center [343, 79] width 220 height 10
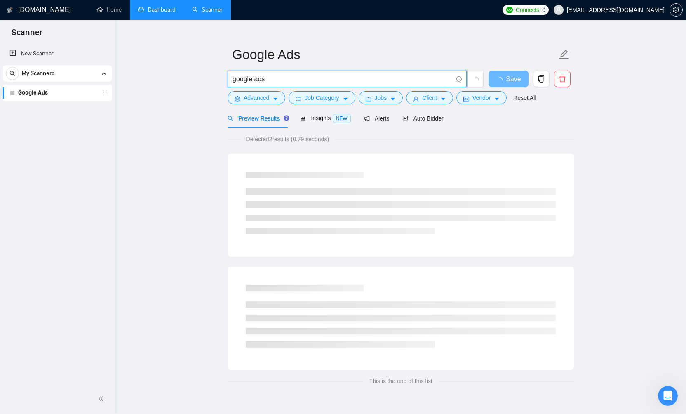
click at [479, 77] on span "loading" at bounding box center [475, 80] width 7 height 7
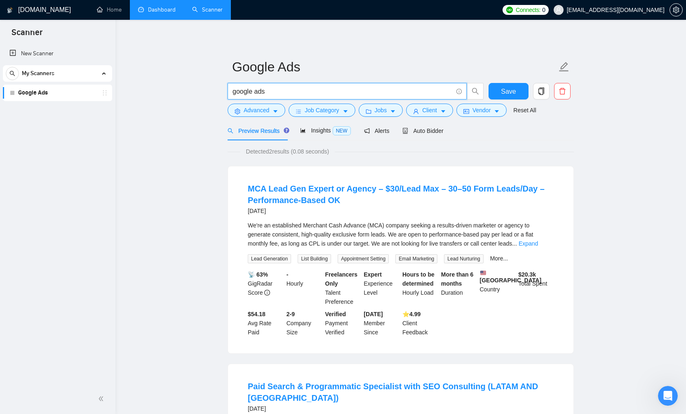
scroll to position [0, 0]
type input "google ads"
click at [395, 111] on icon "caret-down" at bounding box center [393, 112] width 4 height 2
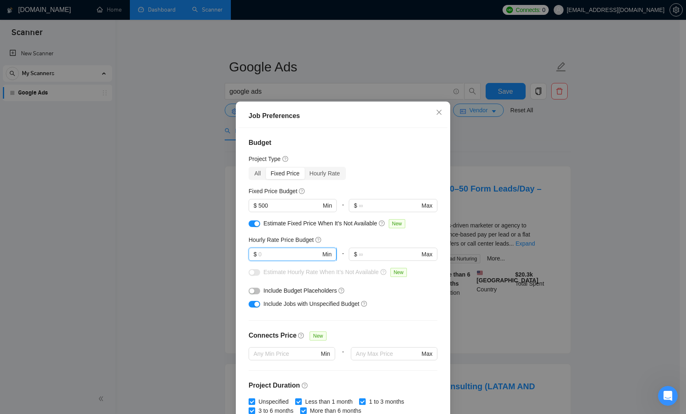
click at [293, 254] on input "text" at bounding box center [290, 254] width 62 height 9
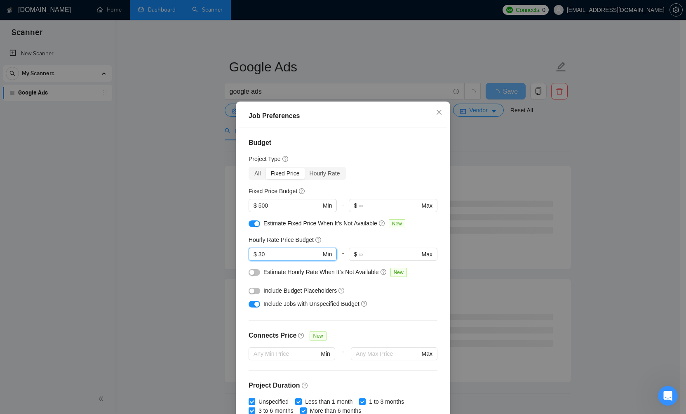
type input "30"
click at [411, 236] on div "Hourly Rate Price Budget" at bounding box center [343, 239] width 189 height 9
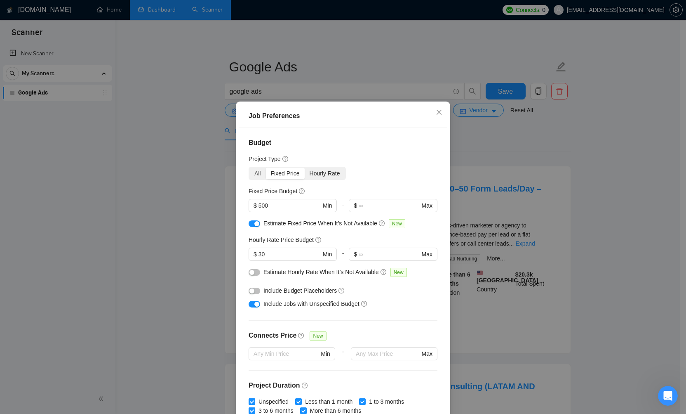
click at [325, 177] on div "Hourly Rate" at bounding box center [325, 173] width 40 height 12
click at [305, 167] on input "Hourly Rate" at bounding box center [305, 167] width 0 height 0
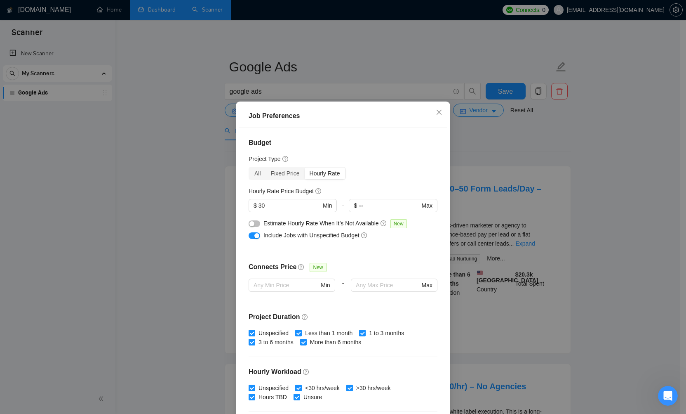
click at [256, 226] on button "button" at bounding box center [255, 223] width 12 height 7
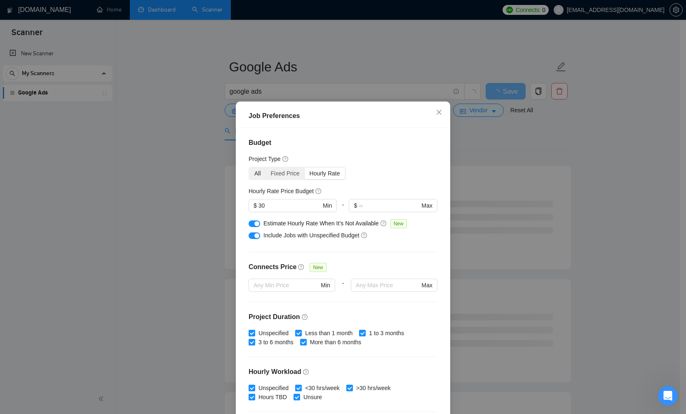
click at [254, 176] on div "All" at bounding box center [258, 173] width 17 height 12
click at [250, 167] on input "All" at bounding box center [250, 167] width 0 height 0
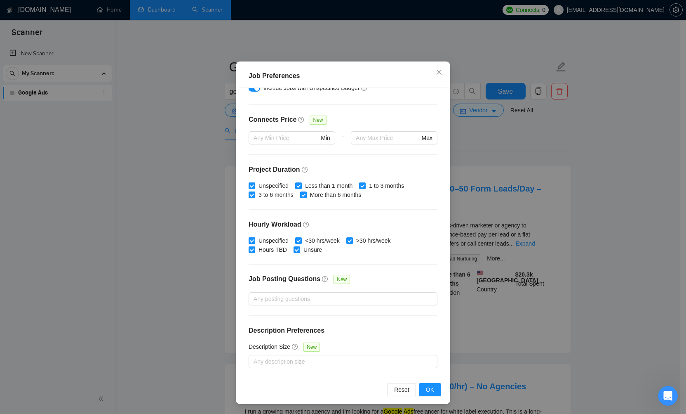
scroll to position [40, 0]
click at [427, 392] on span "OK" at bounding box center [430, 389] width 8 height 9
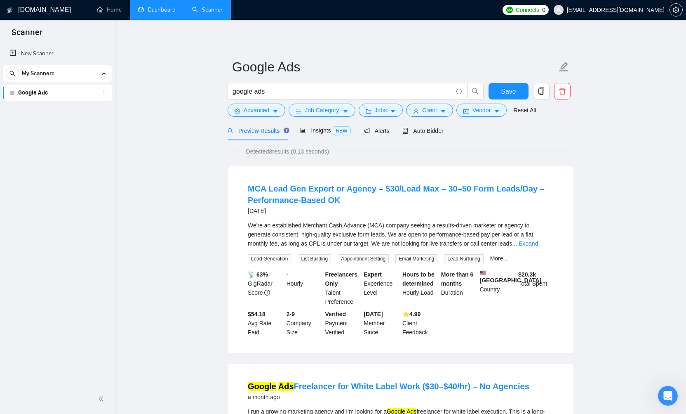
scroll to position [0, 0]
click at [274, 108] on icon "caret-down" at bounding box center [276, 111] width 6 height 6
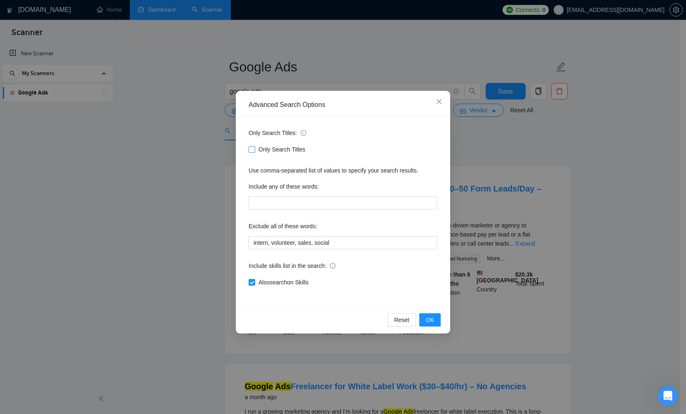
click at [254, 149] on input "Only Search Titles" at bounding box center [252, 149] width 6 height 6
checkbox input "false"
click at [443, 102] on span "Close" at bounding box center [439, 102] width 22 height 22
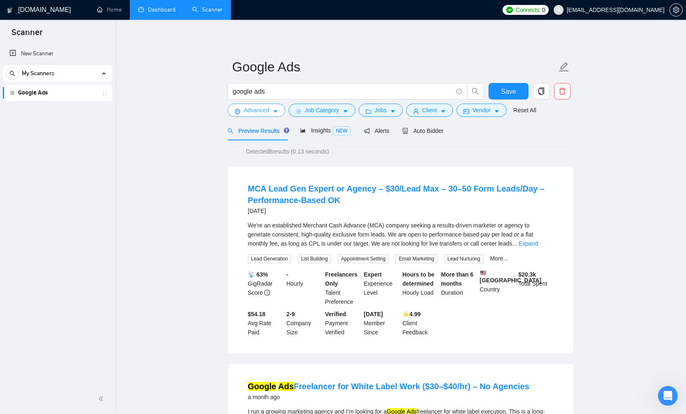
click at [277, 110] on icon "caret-down" at bounding box center [276, 111] width 6 height 6
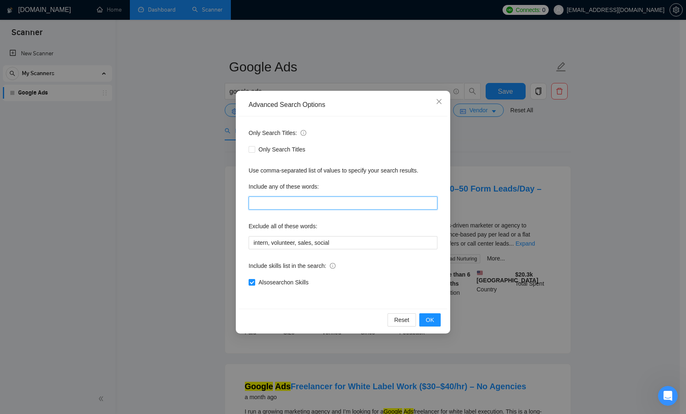
click at [284, 197] on input "text" at bounding box center [343, 202] width 189 height 13
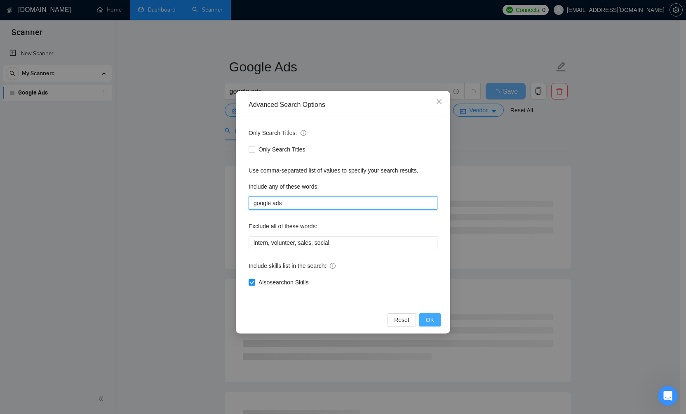
type input "google ads"
click at [426, 316] on span "OK" at bounding box center [430, 319] width 8 height 9
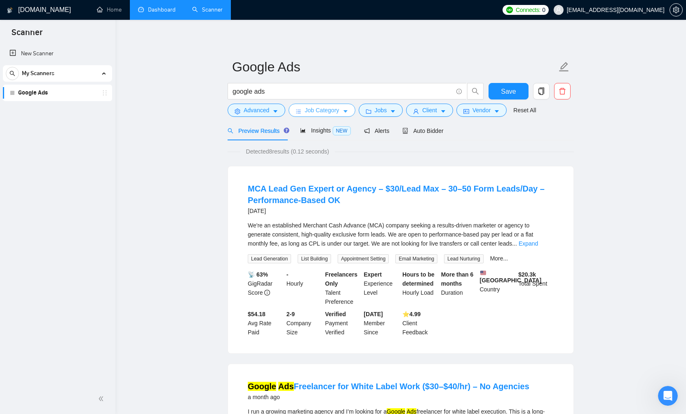
click at [347, 109] on icon "caret-down" at bounding box center [346, 111] width 6 height 6
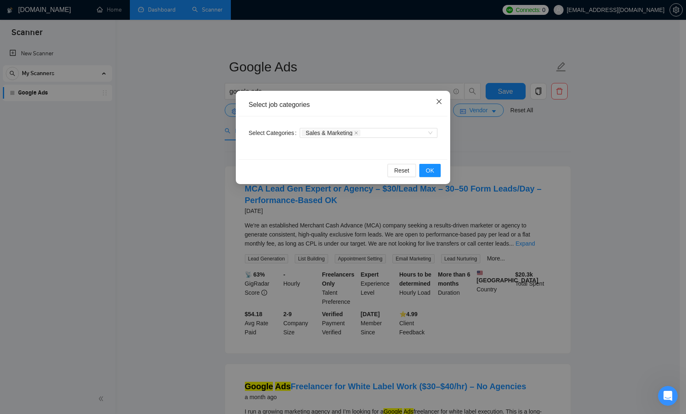
click at [439, 104] on icon "close" at bounding box center [439, 101] width 7 height 7
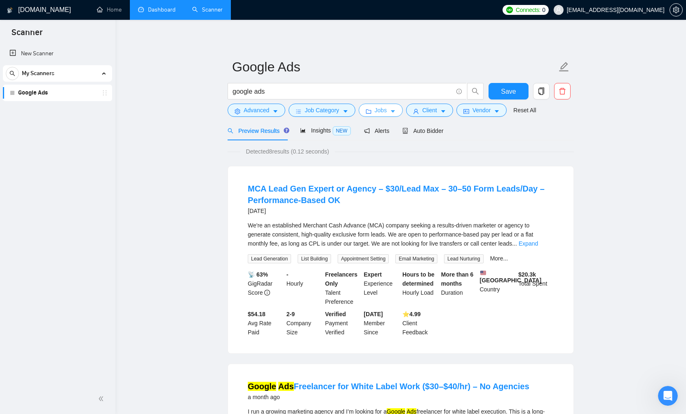
click at [396, 110] on icon "caret-down" at bounding box center [393, 111] width 6 height 6
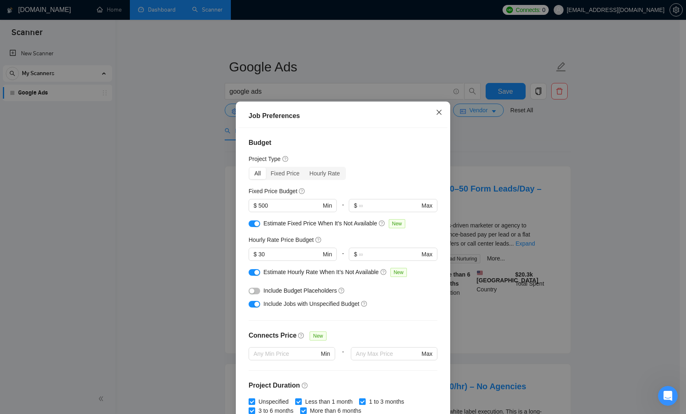
click at [439, 112] on icon "close" at bounding box center [439, 112] width 7 height 7
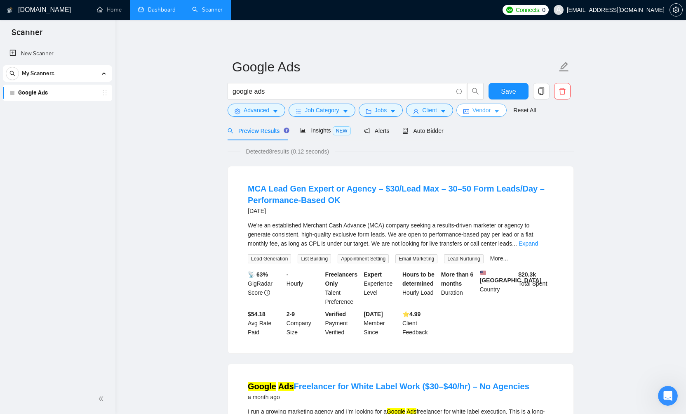
click at [505, 110] on button "Vendor" at bounding box center [482, 110] width 50 height 13
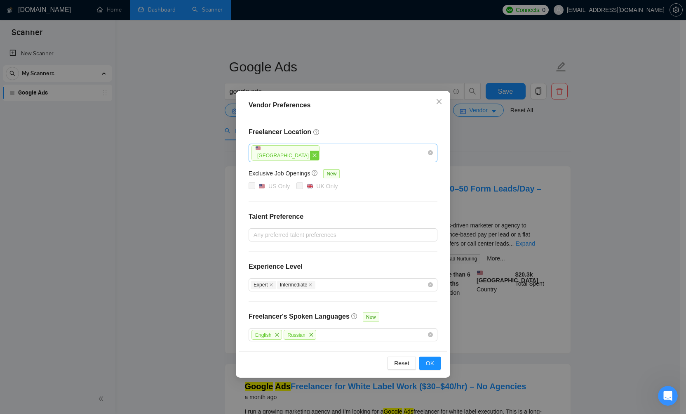
click at [312, 156] on icon "close" at bounding box center [314, 155] width 5 height 5
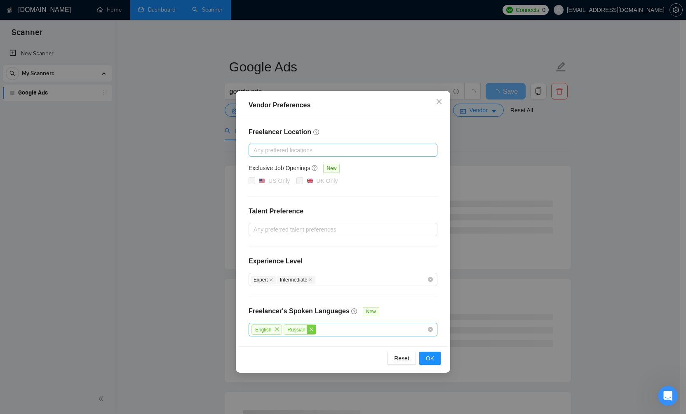
click at [313, 326] on span "close" at bounding box center [311, 329] width 9 height 9
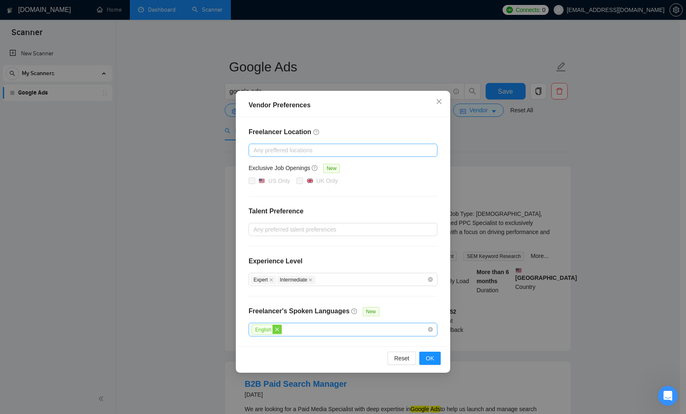
click at [275, 327] on span "close" at bounding box center [277, 329] width 9 height 9
click at [430, 354] on span "OK" at bounding box center [430, 357] width 8 height 9
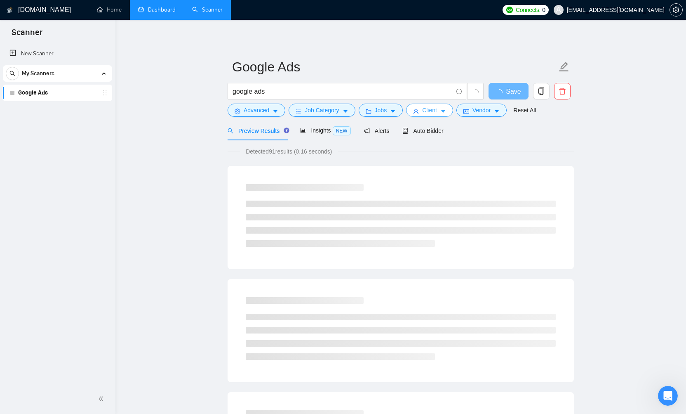
click at [443, 111] on button "Client" at bounding box center [429, 110] width 47 height 13
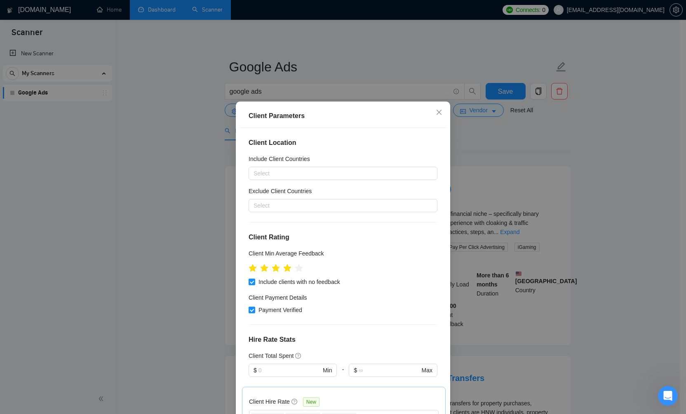
click at [486, 129] on div "Client Parameters Client Location Include Client Countries Select Exclude Clien…" at bounding box center [343, 207] width 686 height 414
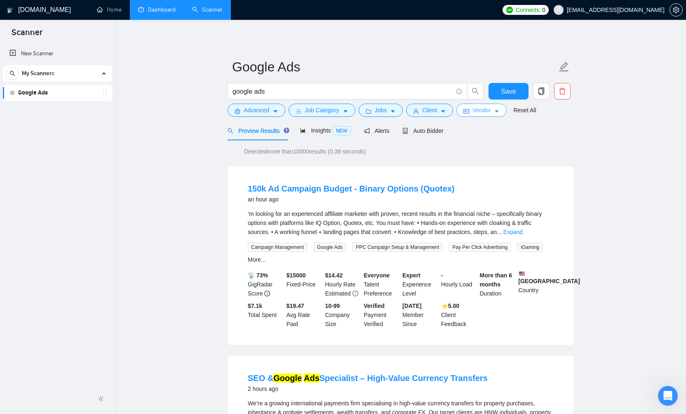
click at [499, 112] on icon "caret-down" at bounding box center [497, 112] width 4 height 2
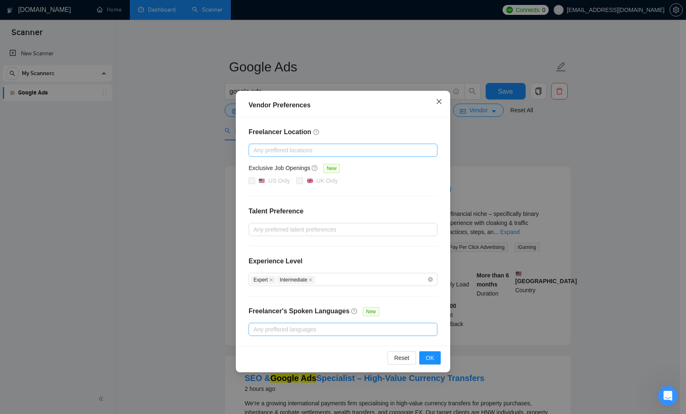
click at [438, 100] on icon "close" at bounding box center [439, 101] width 5 height 5
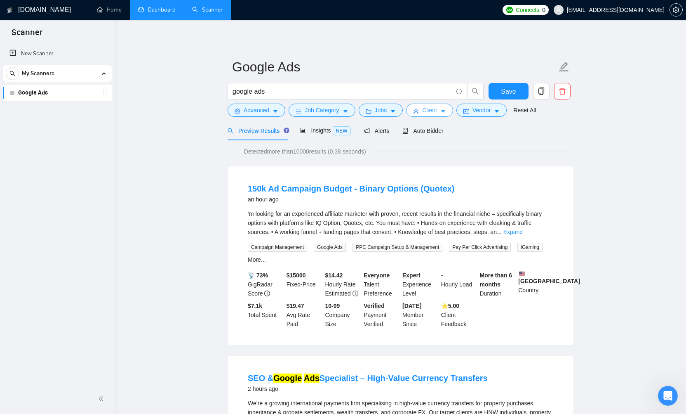
click at [446, 112] on icon "caret-down" at bounding box center [443, 112] width 4 height 2
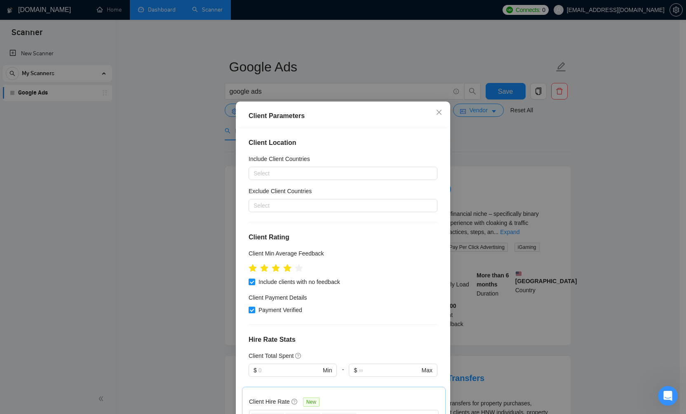
click at [550, 151] on div "Client Parameters Client Location Include Client Countries Select Exclude Clien…" at bounding box center [343, 207] width 686 height 414
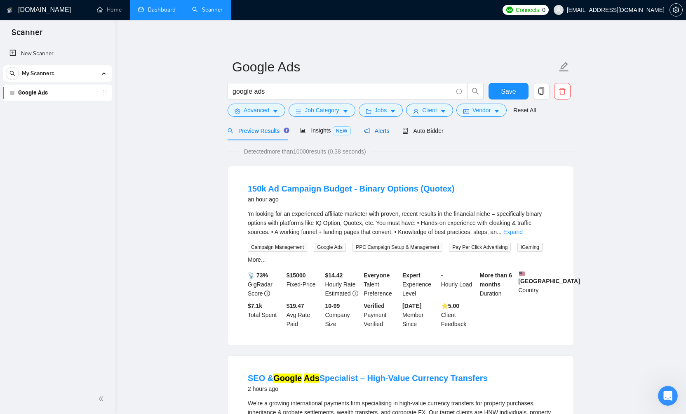
click at [384, 131] on span "Alerts" at bounding box center [377, 130] width 26 height 7
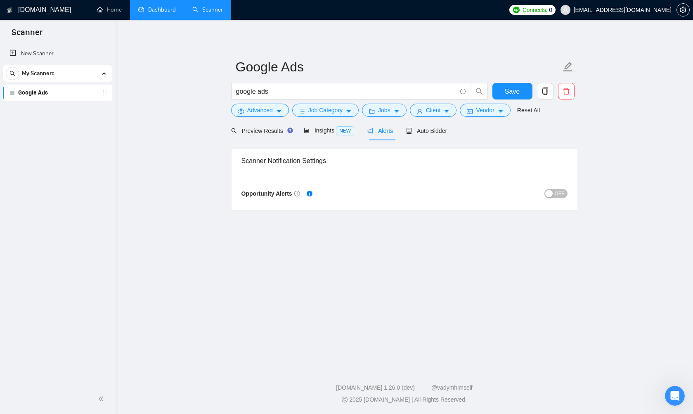
click at [424, 147] on div "Scanner Notification Settings Opportunity Alerts OFF" at bounding box center [404, 175] width 347 height 70
click at [421, 132] on span "Auto Bidder" at bounding box center [426, 130] width 41 height 7
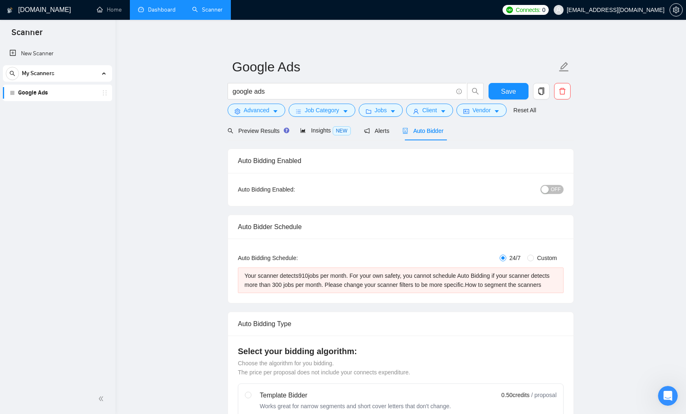
click at [556, 190] on span "OFF" at bounding box center [556, 189] width 10 height 9
click at [549, 189] on span "ON" at bounding box center [549, 189] width 7 height 9
click at [322, 132] on span "Insights NEW" at bounding box center [325, 130] width 50 height 7
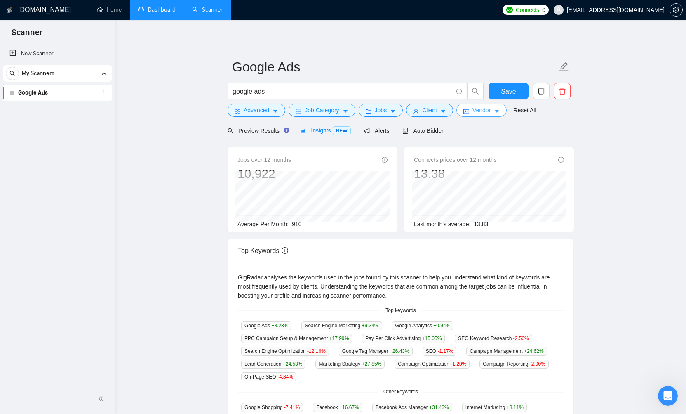
click at [500, 113] on icon "caret-down" at bounding box center [497, 111] width 6 height 6
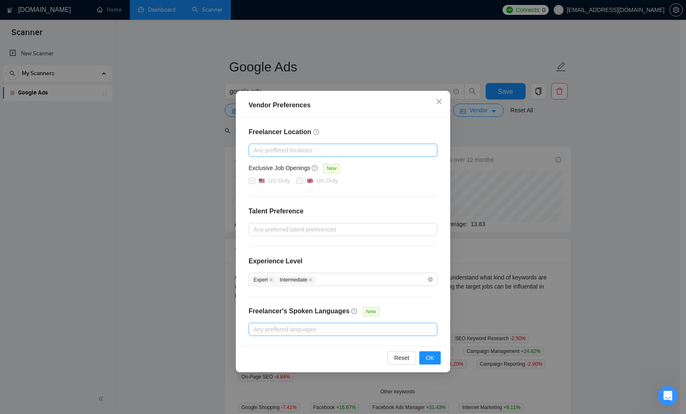
click at [370, 136] on h4 "Freelancer Location" at bounding box center [343, 132] width 189 height 10
click at [334, 226] on div at bounding box center [339, 229] width 177 height 10
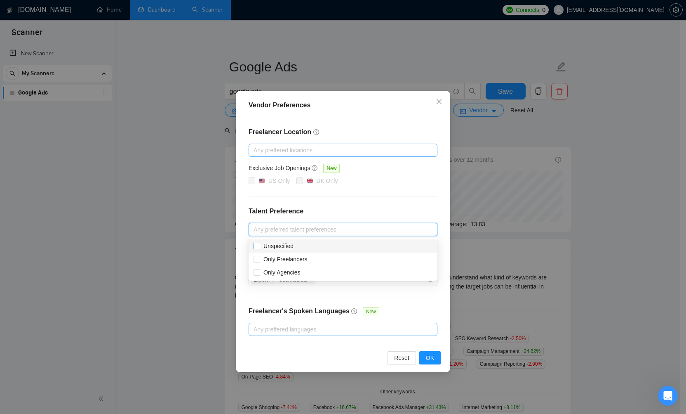
click at [257, 244] on input "Unspecified" at bounding box center [257, 246] width 6 height 6
checkbox input "true"
click at [369, 200] on div "Freelancer Location Any preffered locations Exclusive Job Openings New US Only …" at bounding box center [343, 231] width 209 height 229
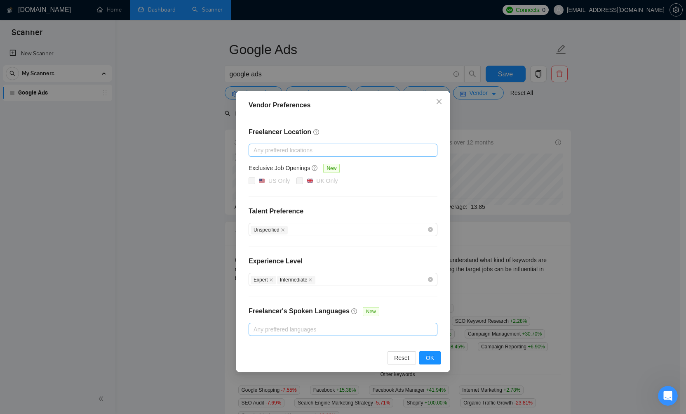
scroll to position [18, 0]
click at [430, 363] on button "OK" at bounding box center [430, 357] width 21 height 13
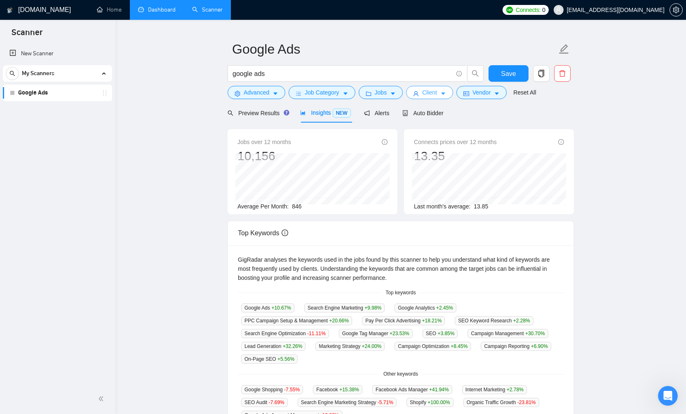
click at [445, 94] on icon "caret-down" at bounding box center [444, 94] width 6 height 6
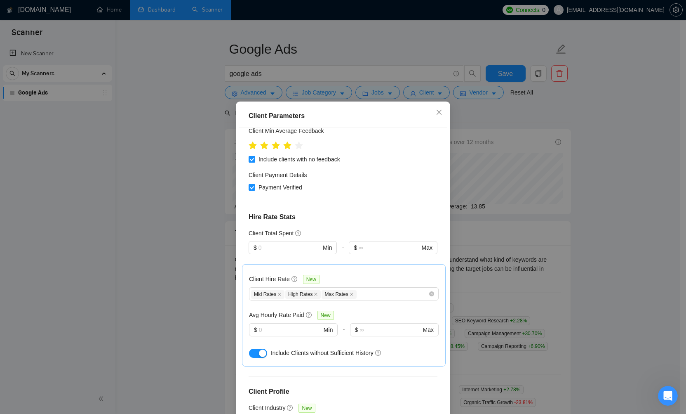
scroll to position [125, 0]
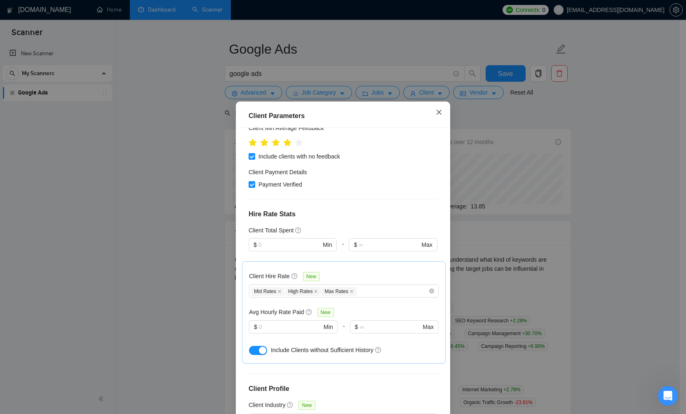
click at [436, 115] on icon "close" at bounding box center [439, 112] width 7 height 7
